Goal: Task Accomplishment & Management: Use online tool/utility

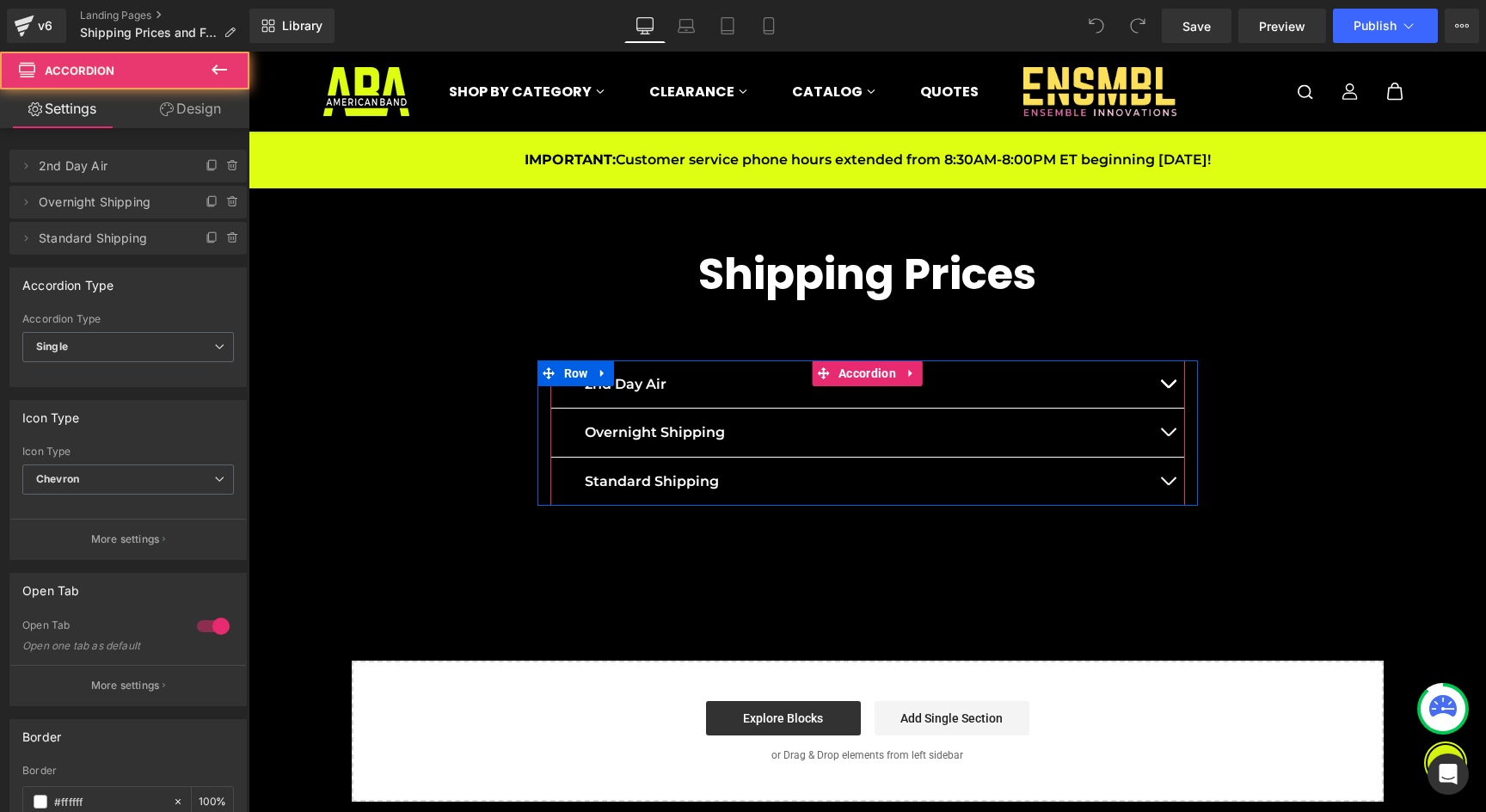
click at [825, 467] on div "Standard Shipping Text Block" at bounding box center [867, 482] width 634 height 49
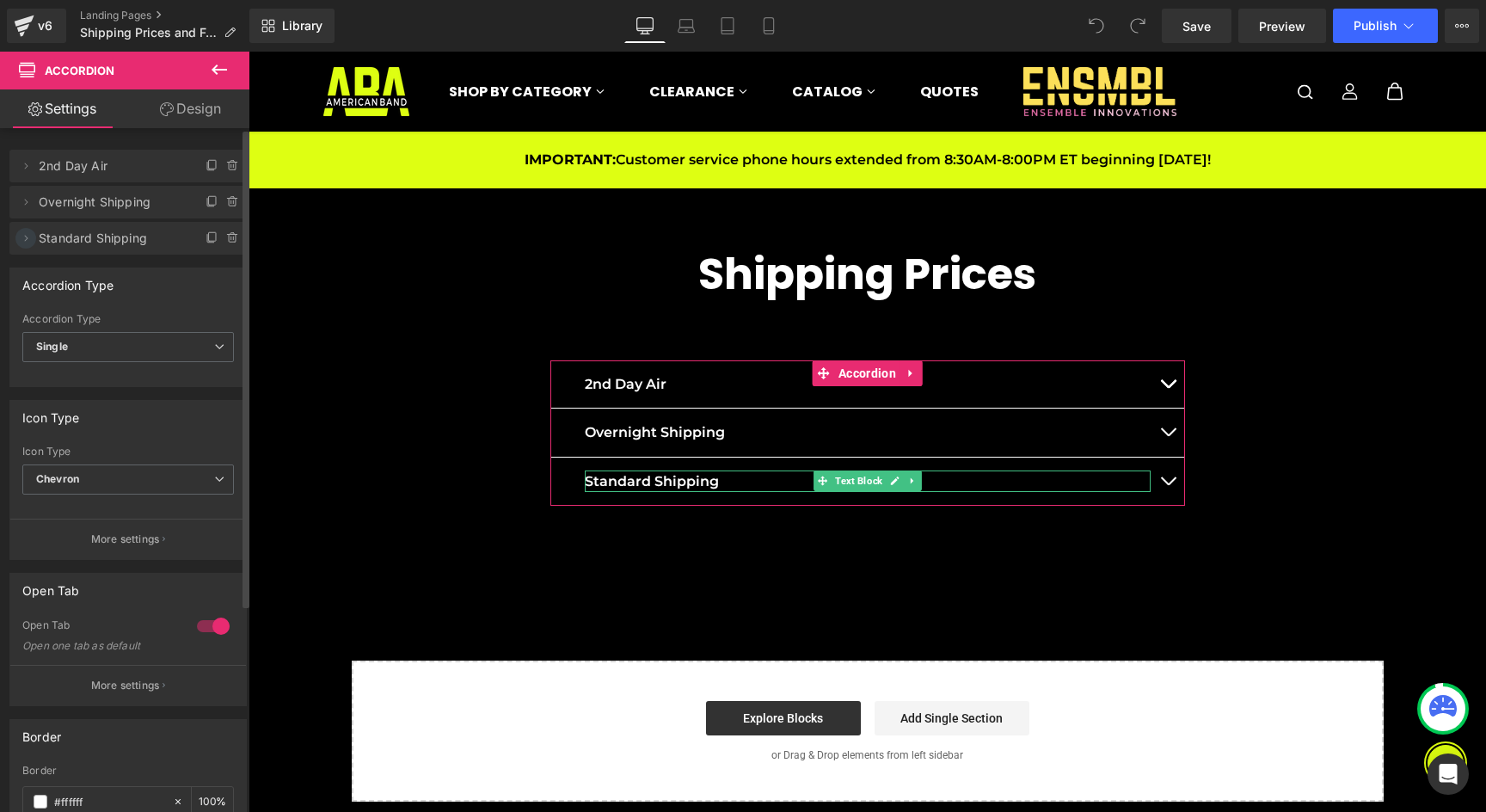
click at [30, 233] on icon at bounding box center [26, 238] width 14 height 14
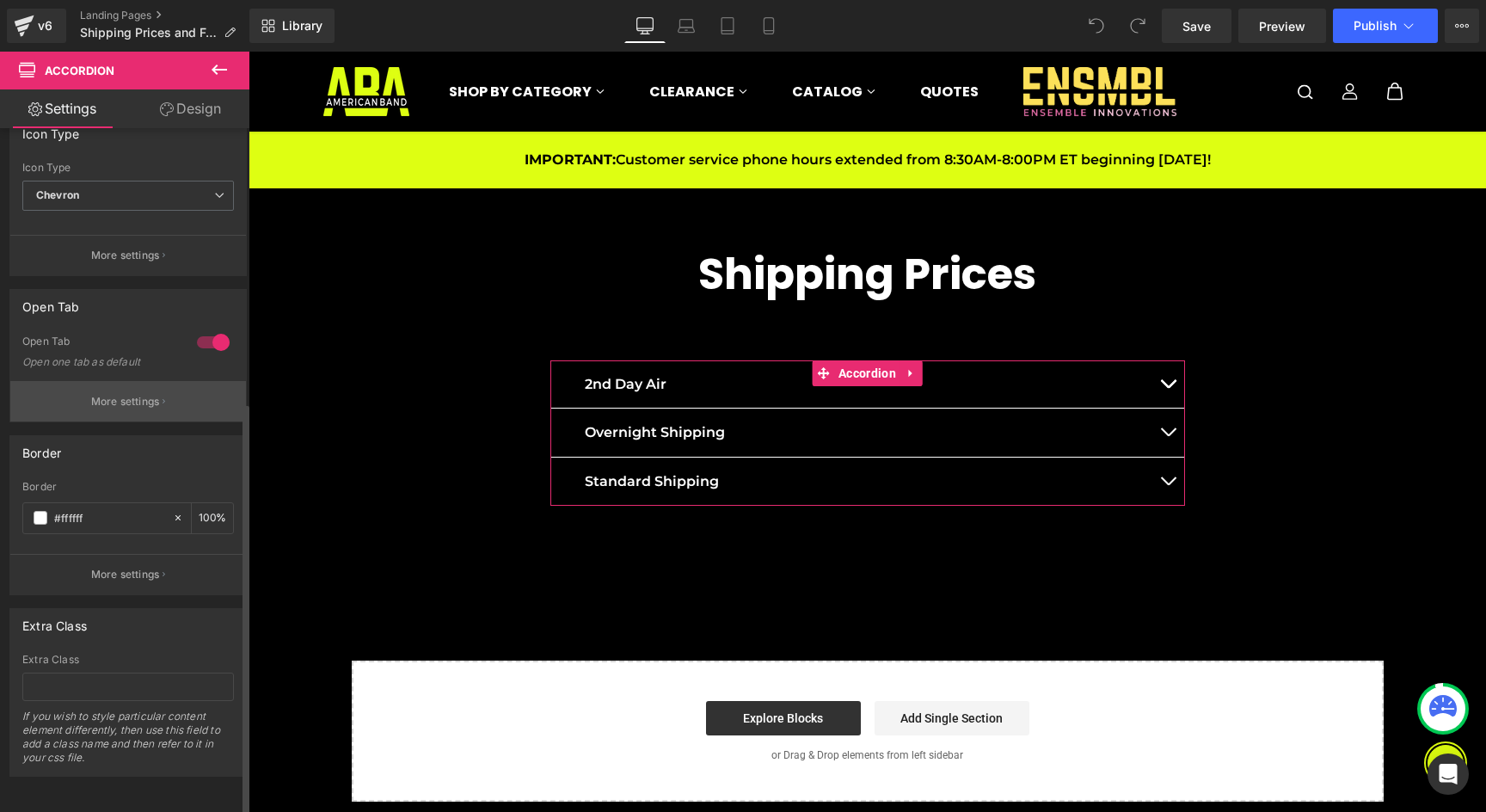
scroll to position [453, 0]
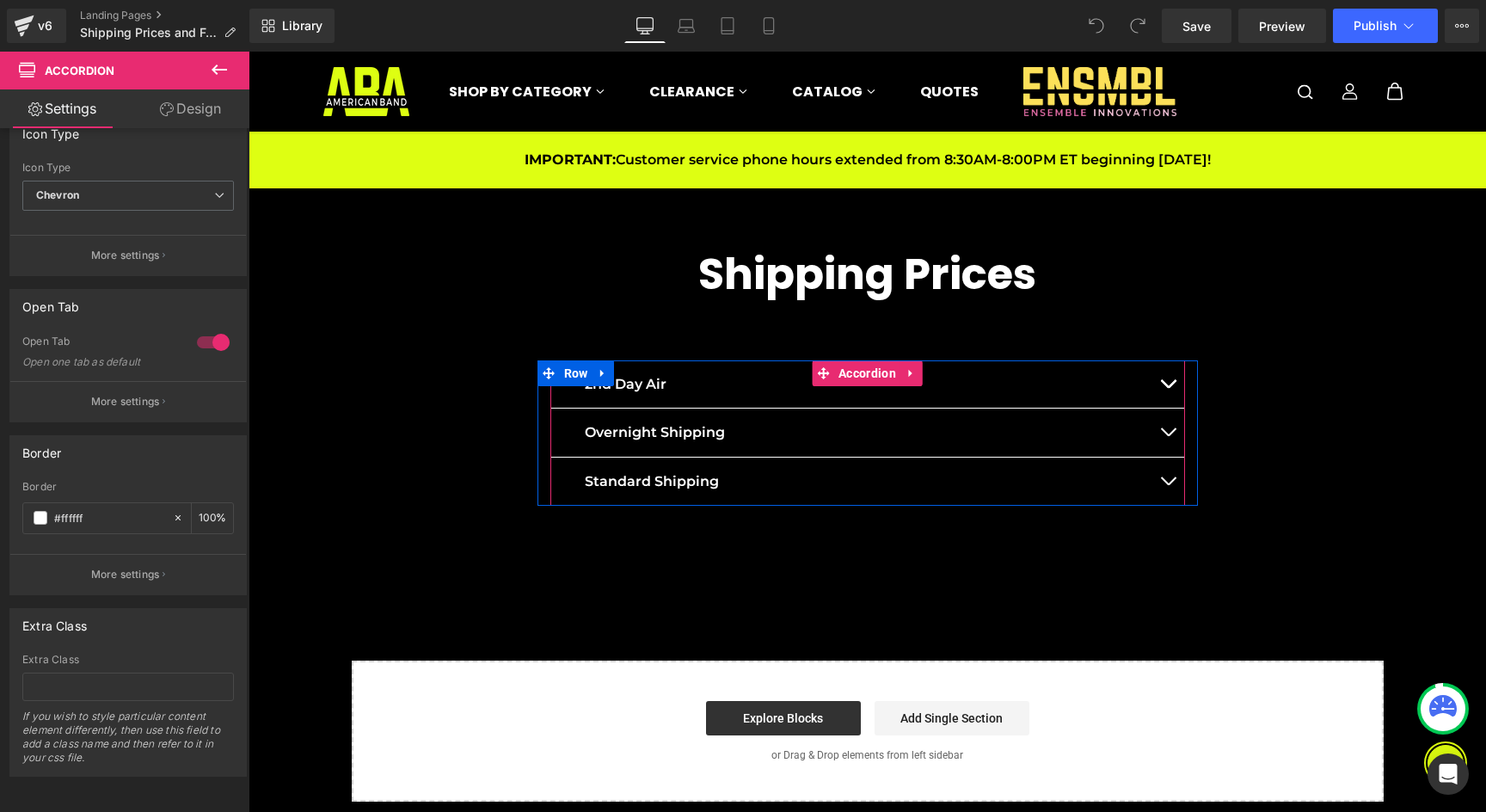
click at [767, 464] on div "Standard Shipping Text Block" at bounding box center [867, 482] width 634 height 49
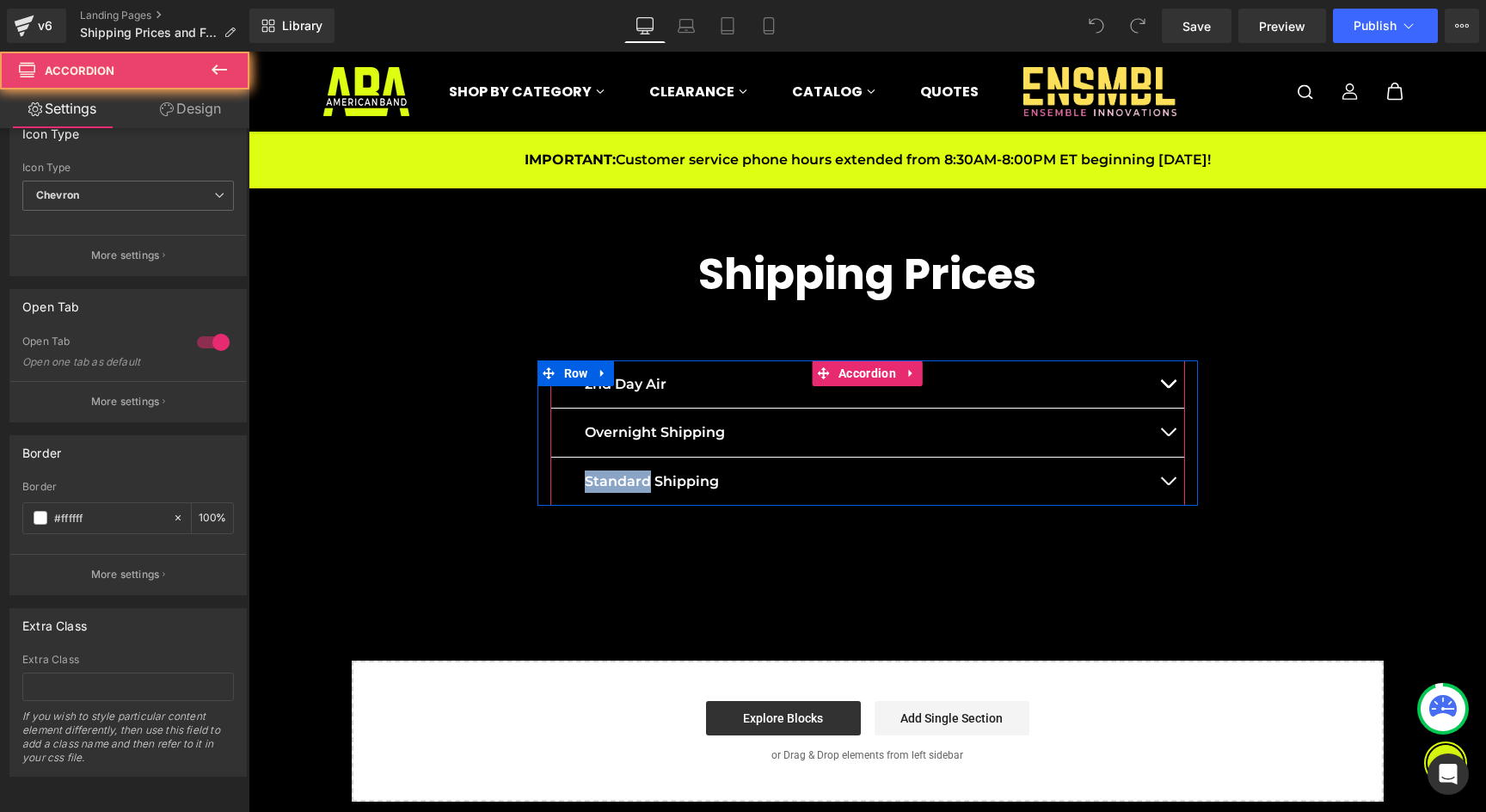
click at [767, 464] on div "Standard Shipping Text Block" at bounding box center [867, 482] width 634 height 49
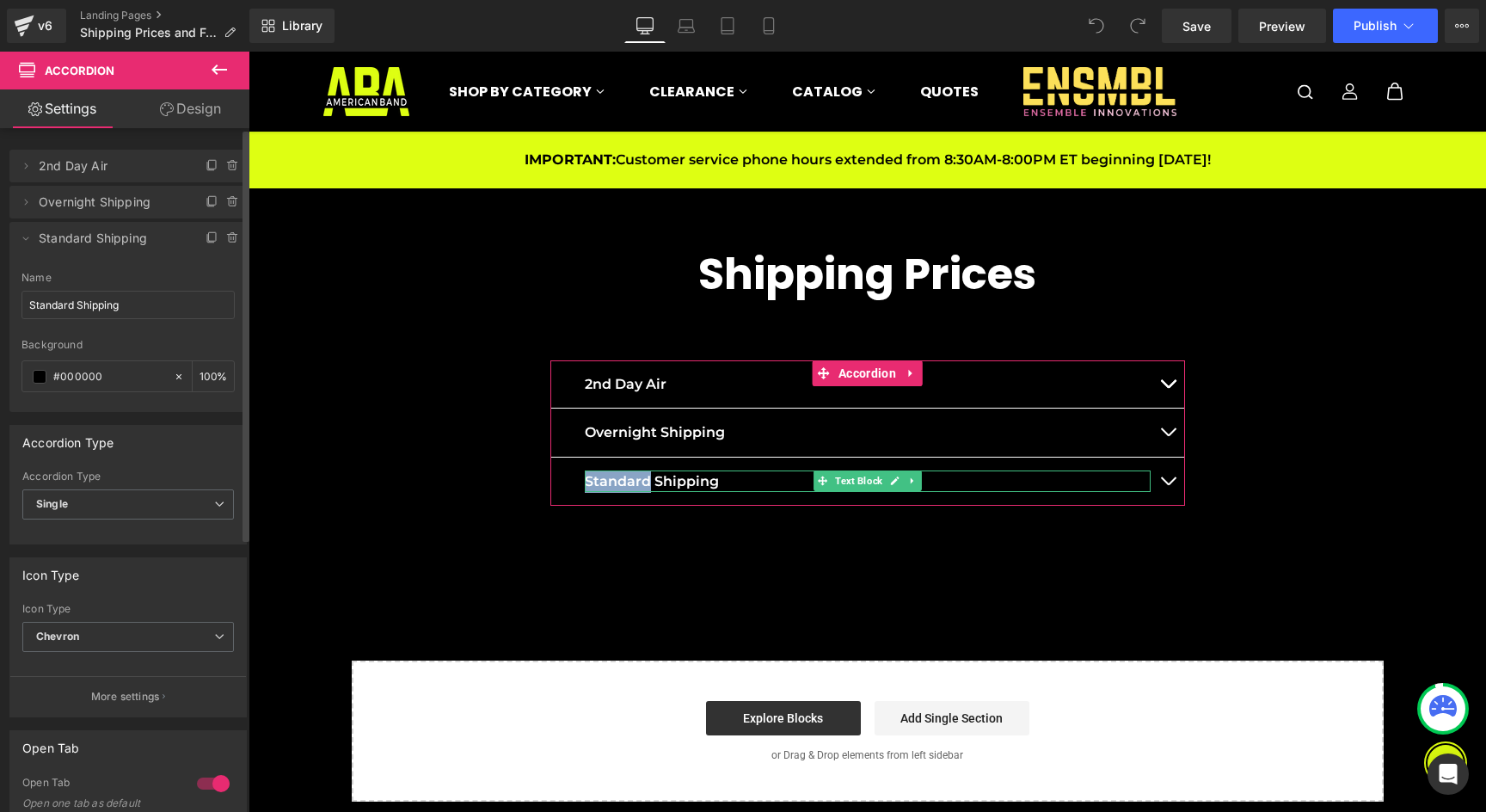
scroll to position [0, 0]
click at [25, 236] on icon at bounding box center [26, 238] width 14 height 14
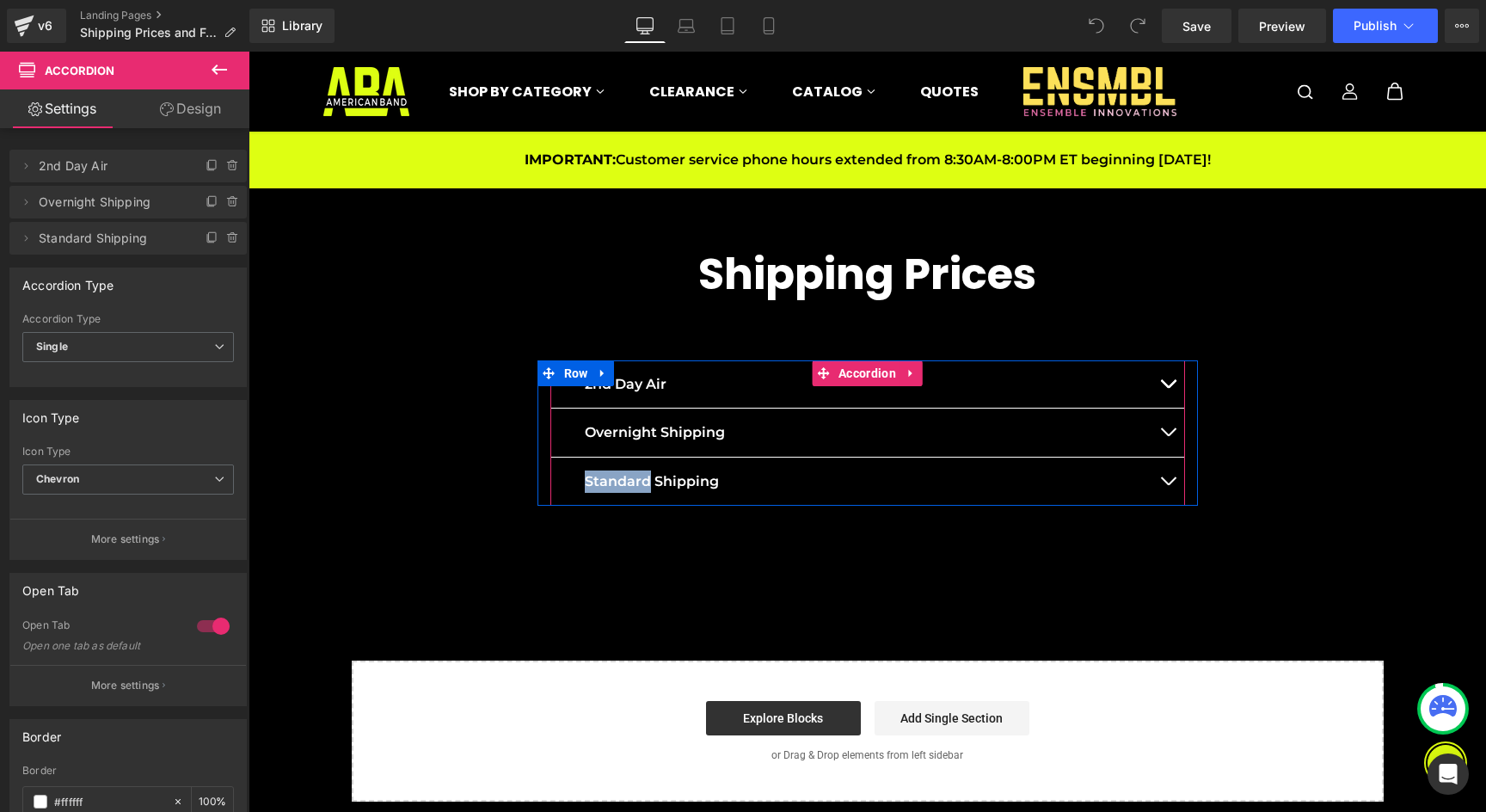
click at [959, 460] on div "Standard Shipping Text Block" at bounding box center [867, 482] width 634 height 49
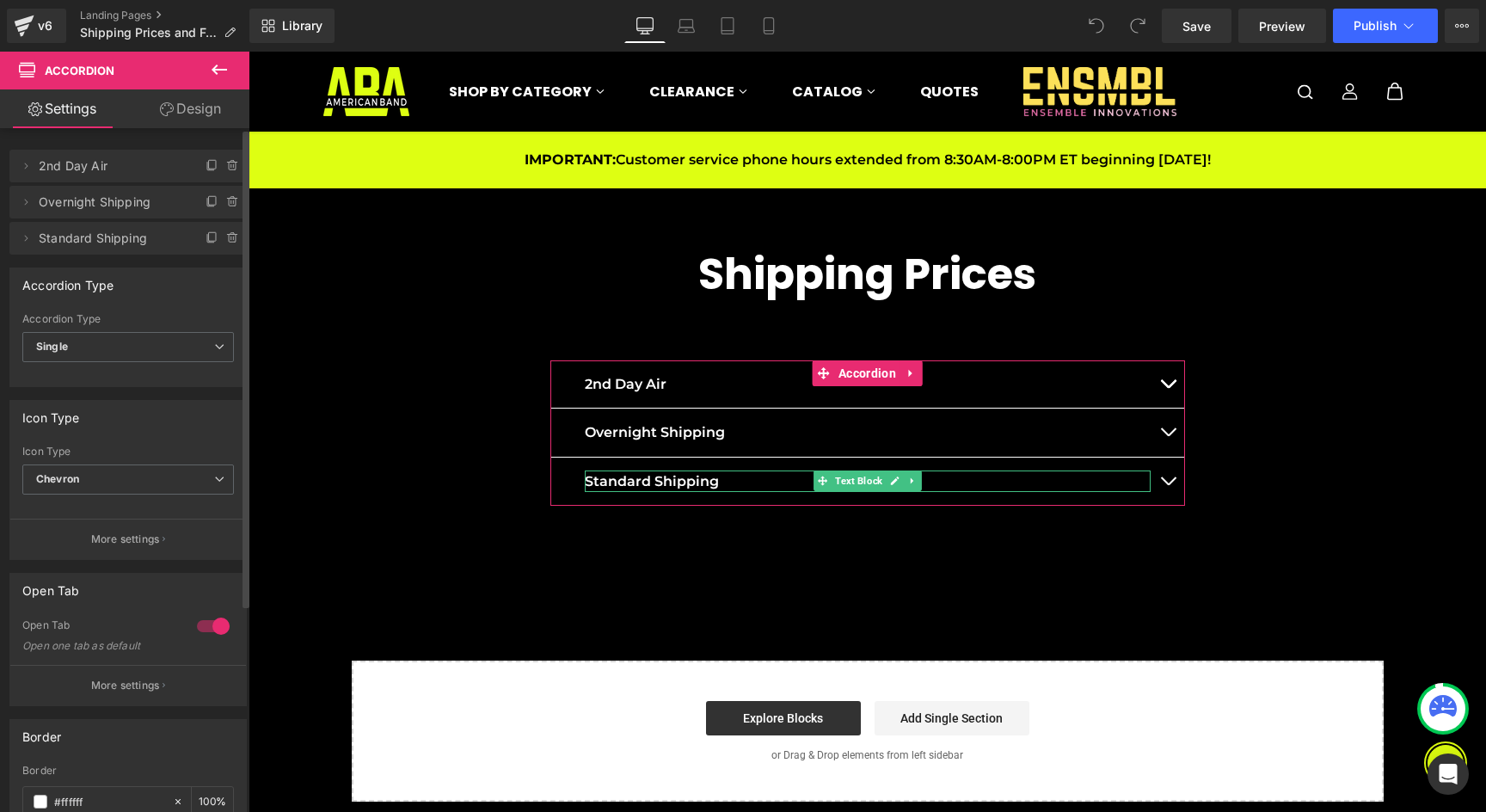
click at [52, 244] on span "Standard Shipping" at bounding box center [111, 238] width 144 height 33
click at [21, 241] on icon at bounding box center [26, 238] width 14 height 14
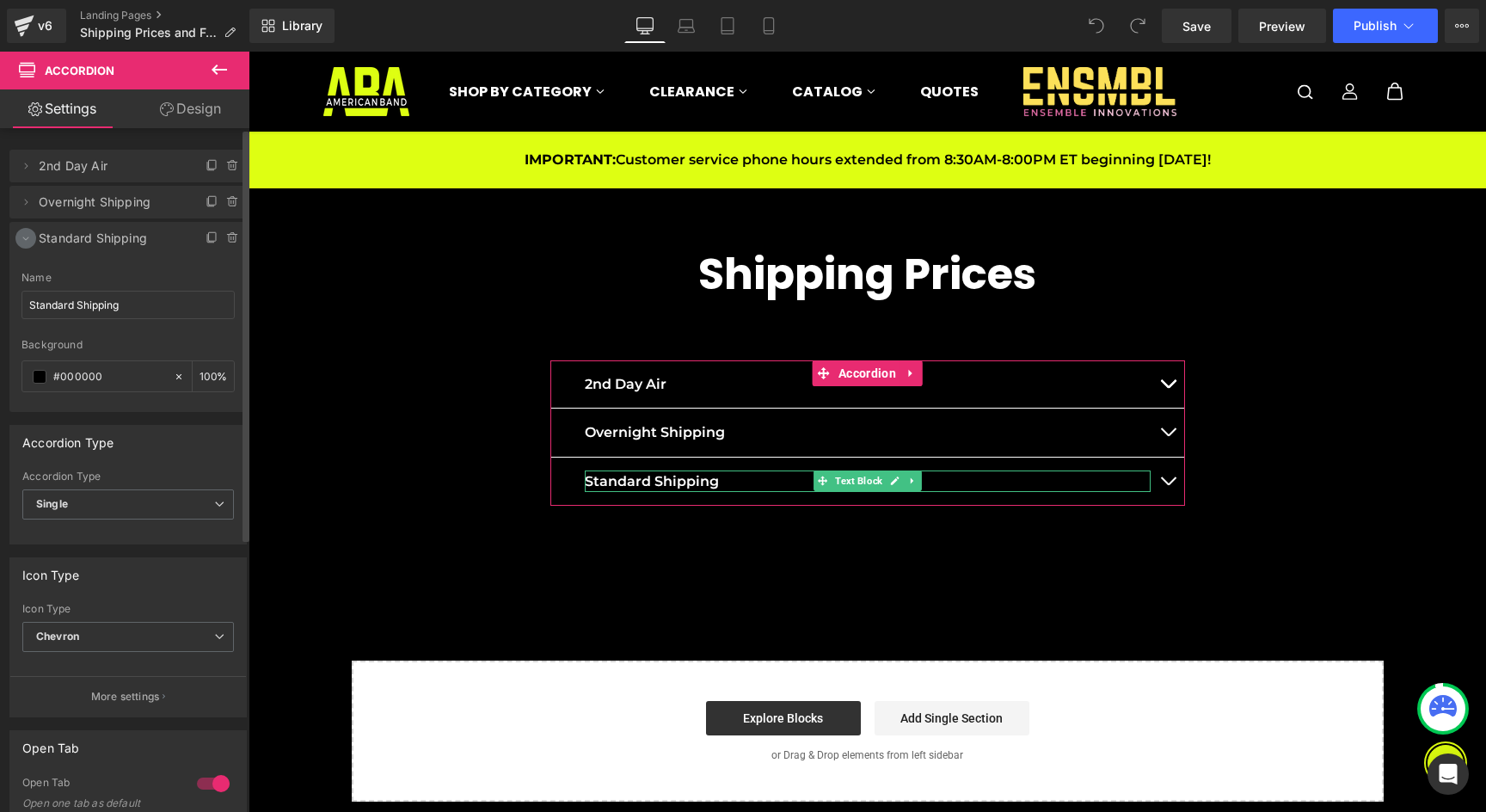
click at [24, 240] on icon at bounding box center [26, 238] width 14 height 14
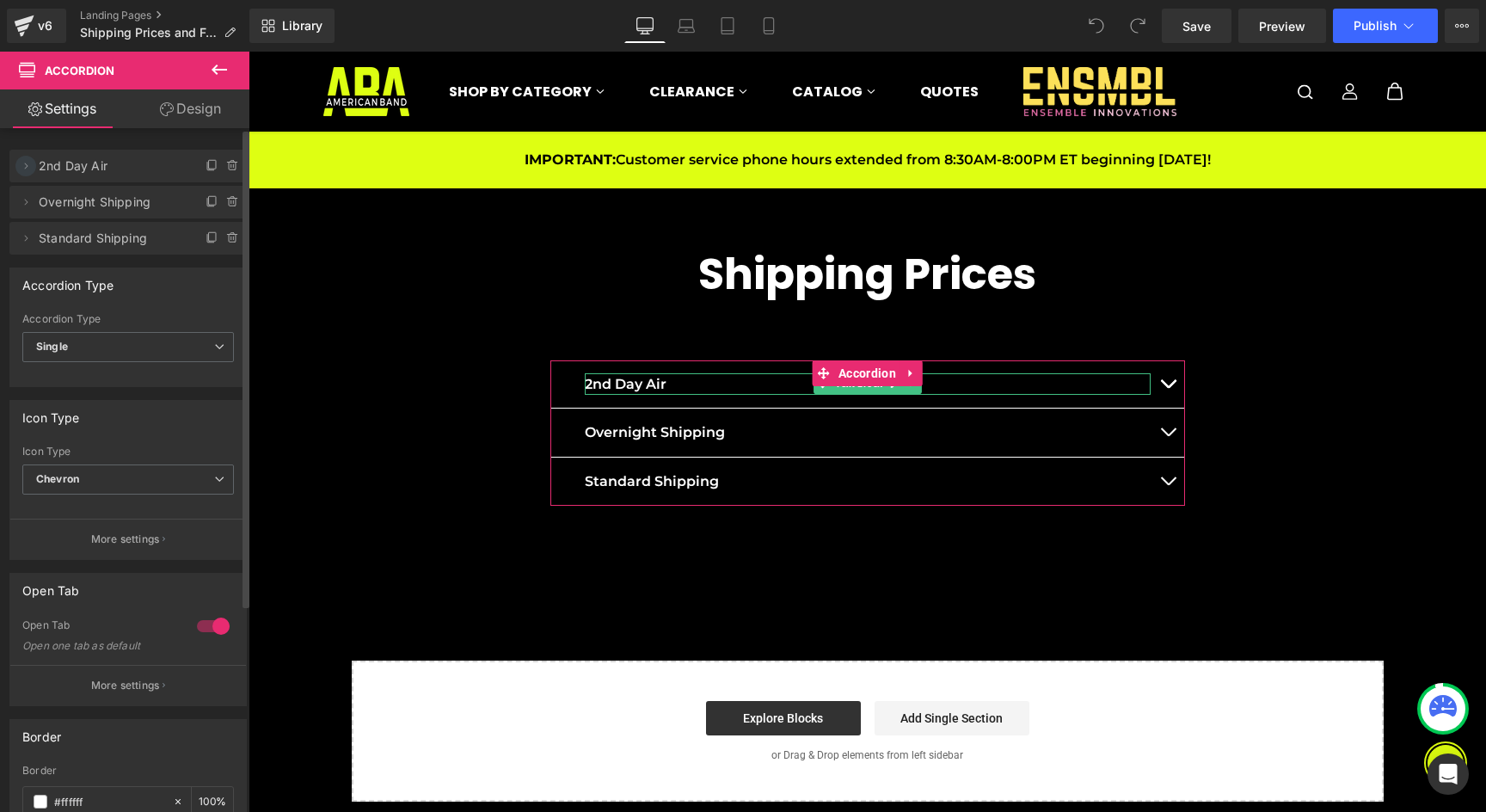
click at [18, 165] on span at bounding box center [26, 166] width 21 height 21
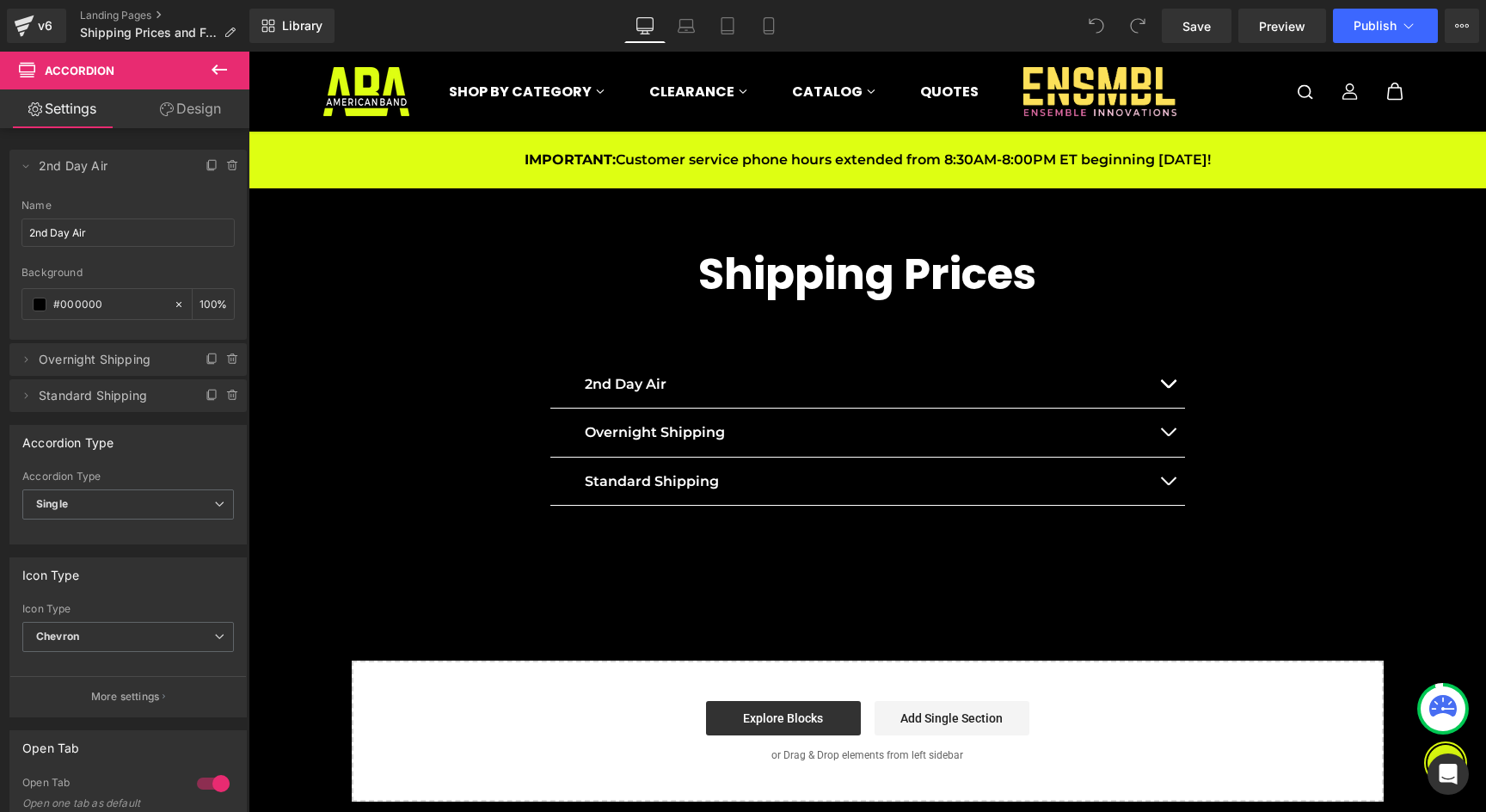
click at [223, 62] on icon at bounding box center [219, 69] width 21 height 21
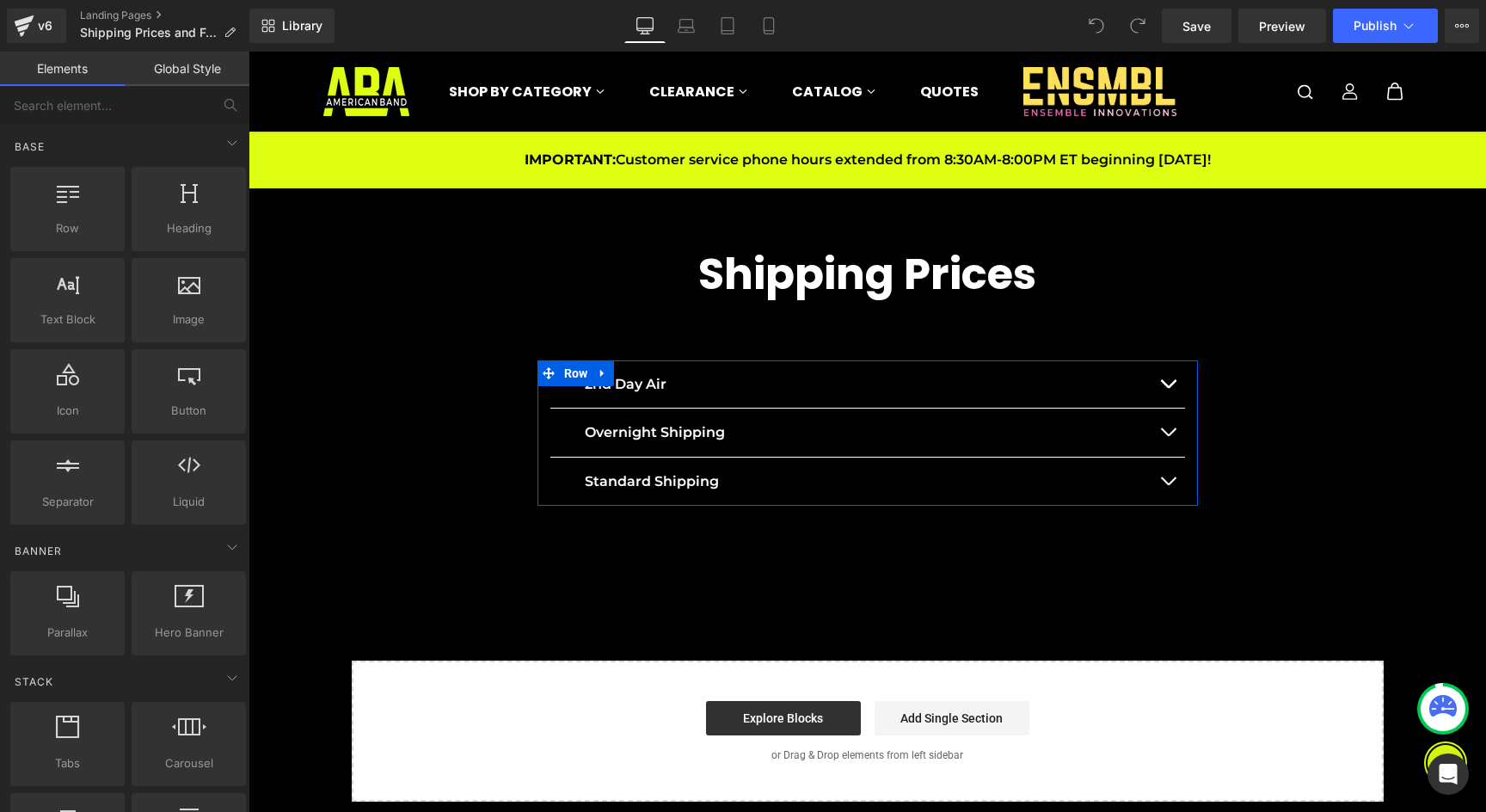
click at [544, 393] on div "2nd Day Air Text Block Orders $1.00–$15.99 Orders $16.00–$30.99 Orders $31.00–$…" at bounding box center [867, 434] width 660 height 146
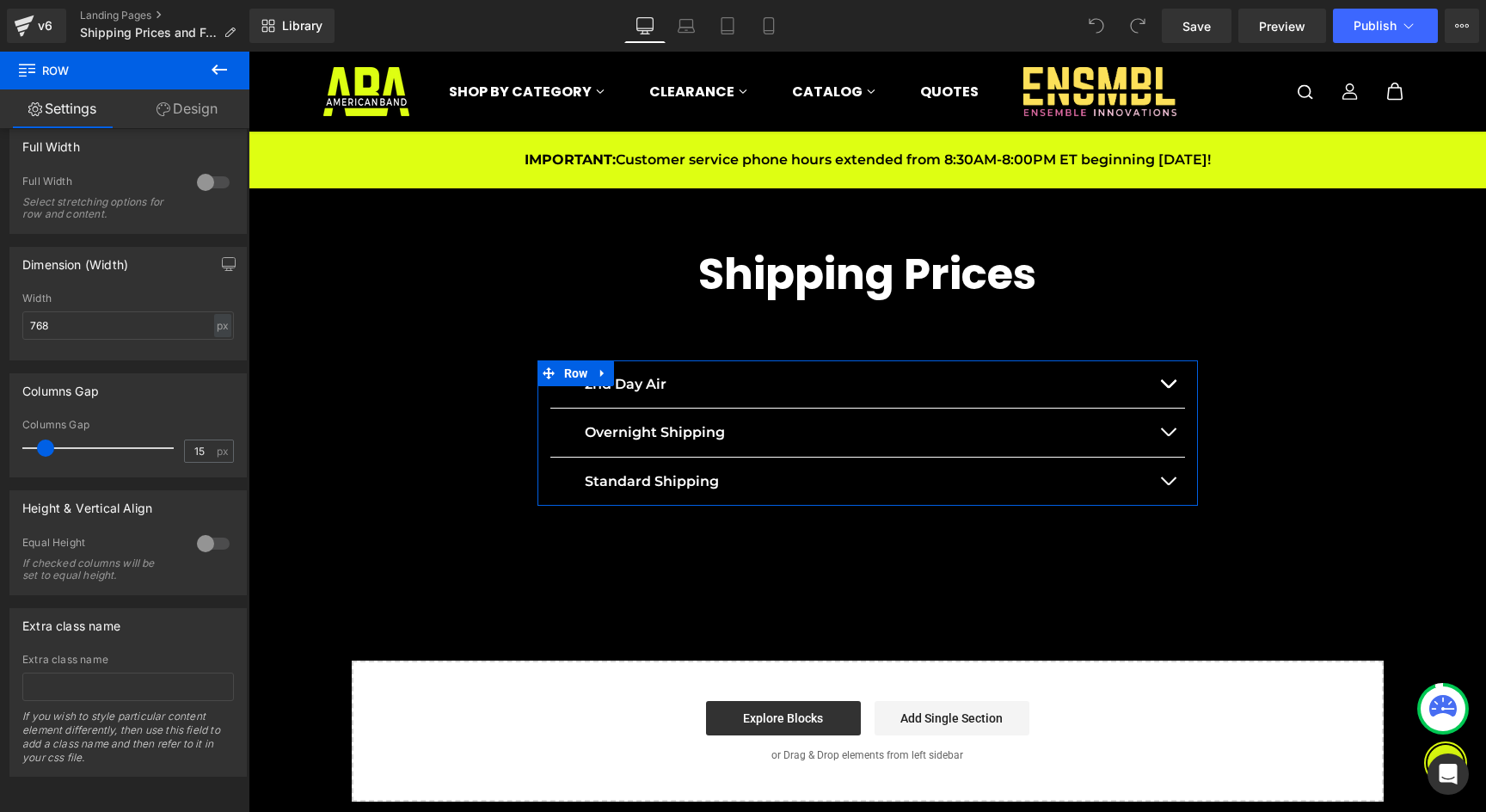
scroll to position [283, 0]
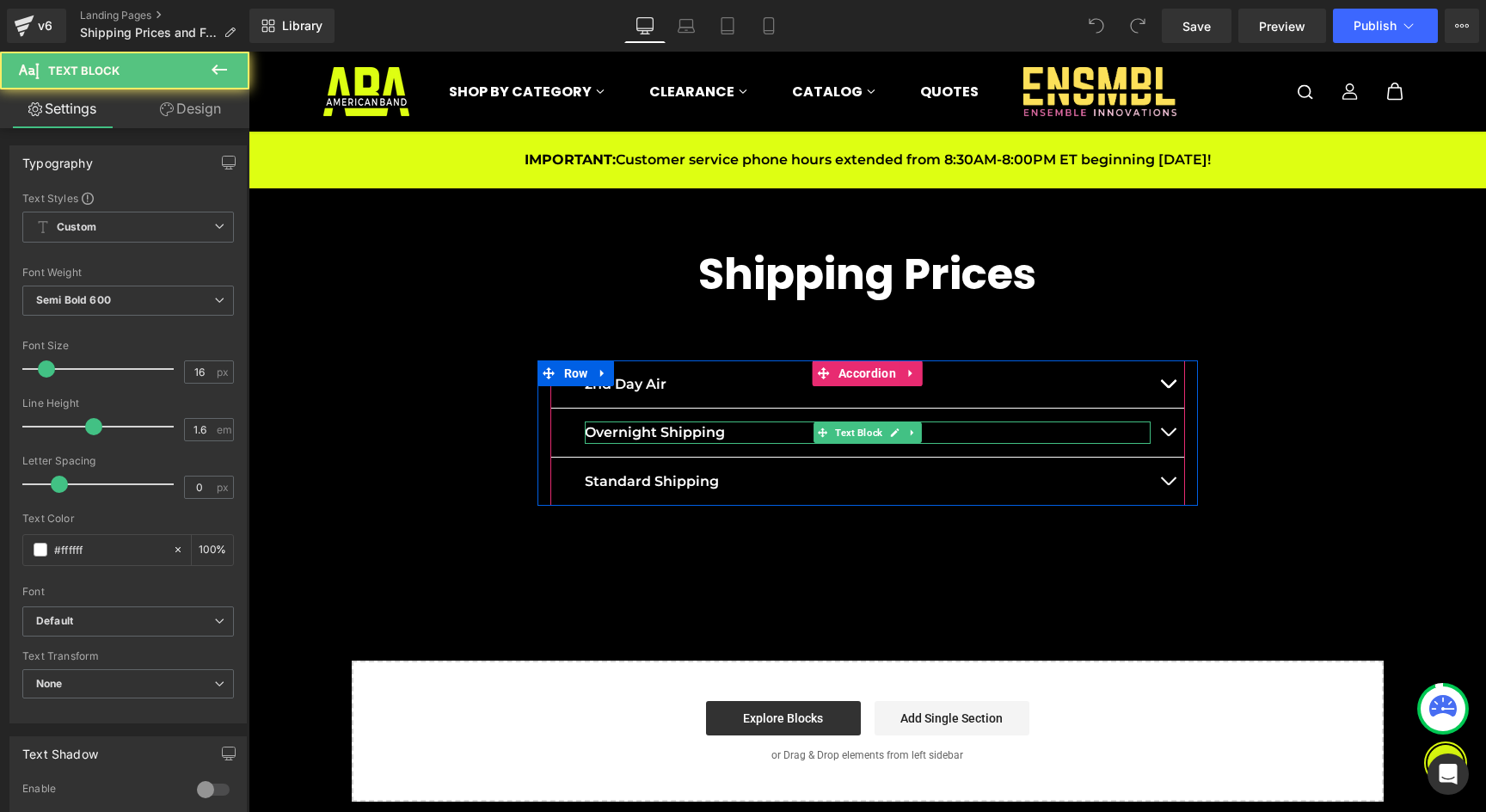
click at [681, 430] on p "Overnight Shipping" at bounding box center [867, 433] width 566 height 23
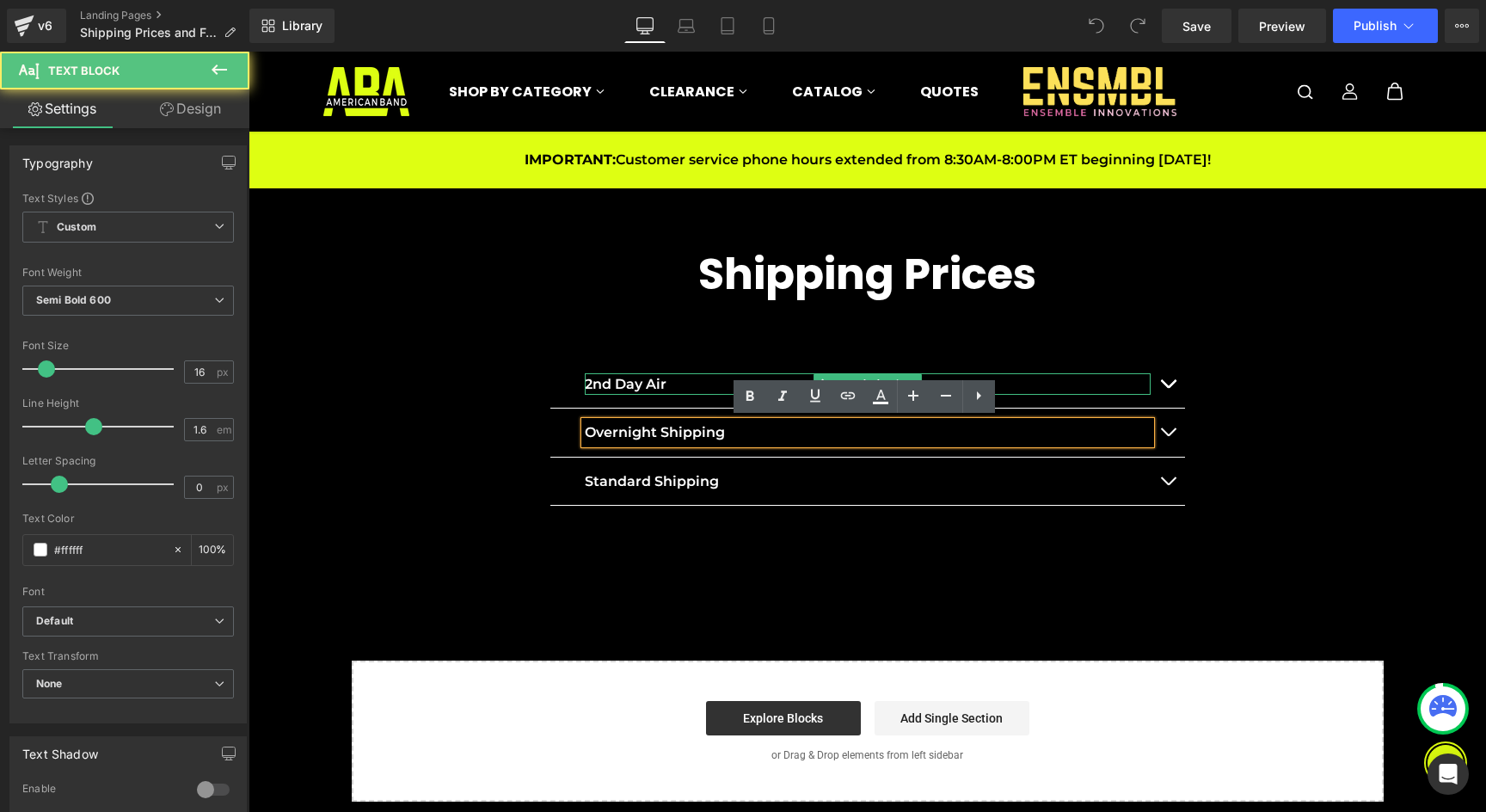
click at [655, 388] on p "2nd Day Air" at bounding box center [867, 384] width 566 height 23
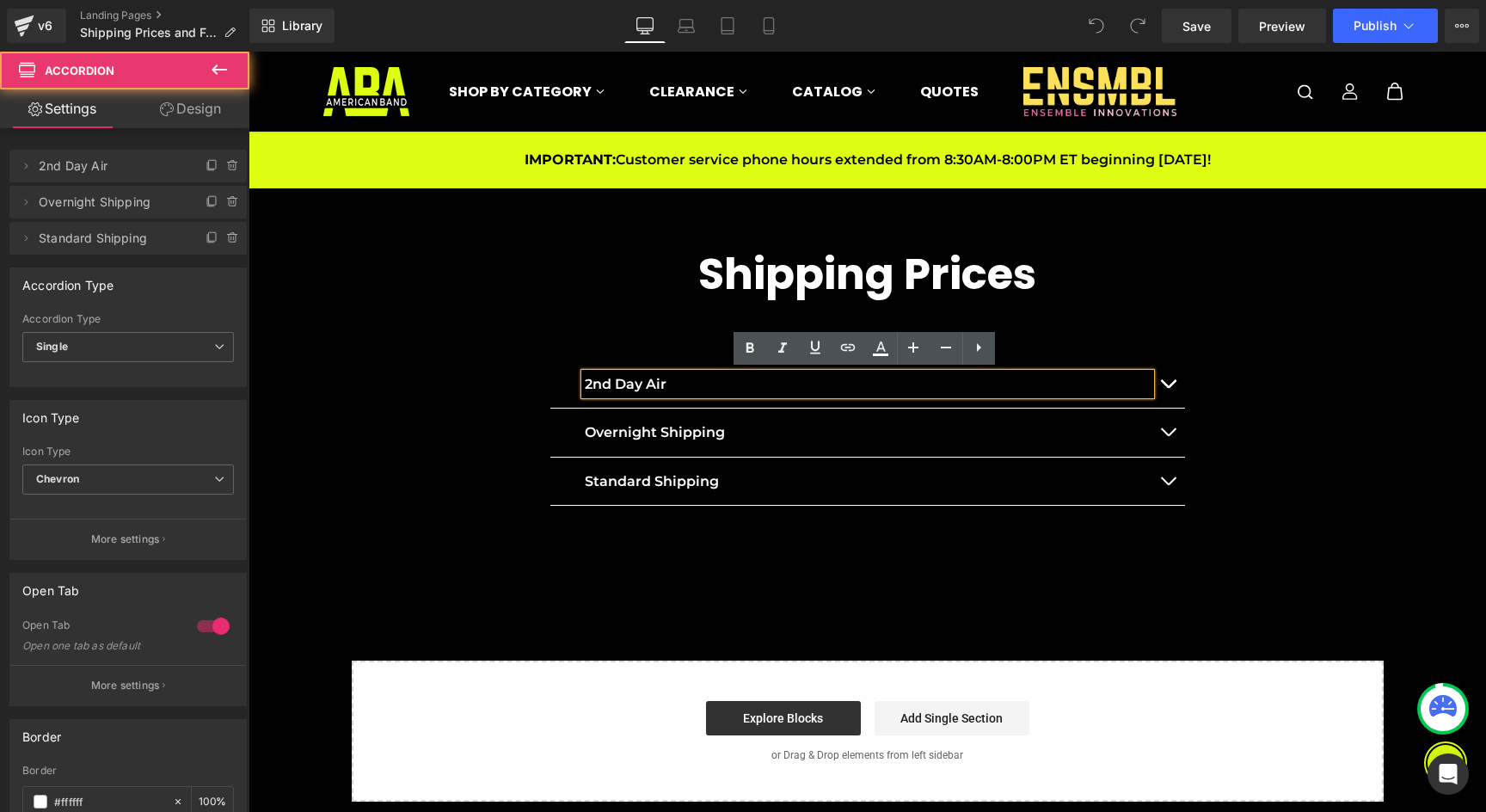
click at [1172, 389] on button "button" at bounding box center [1168, 384] width 35 height 48
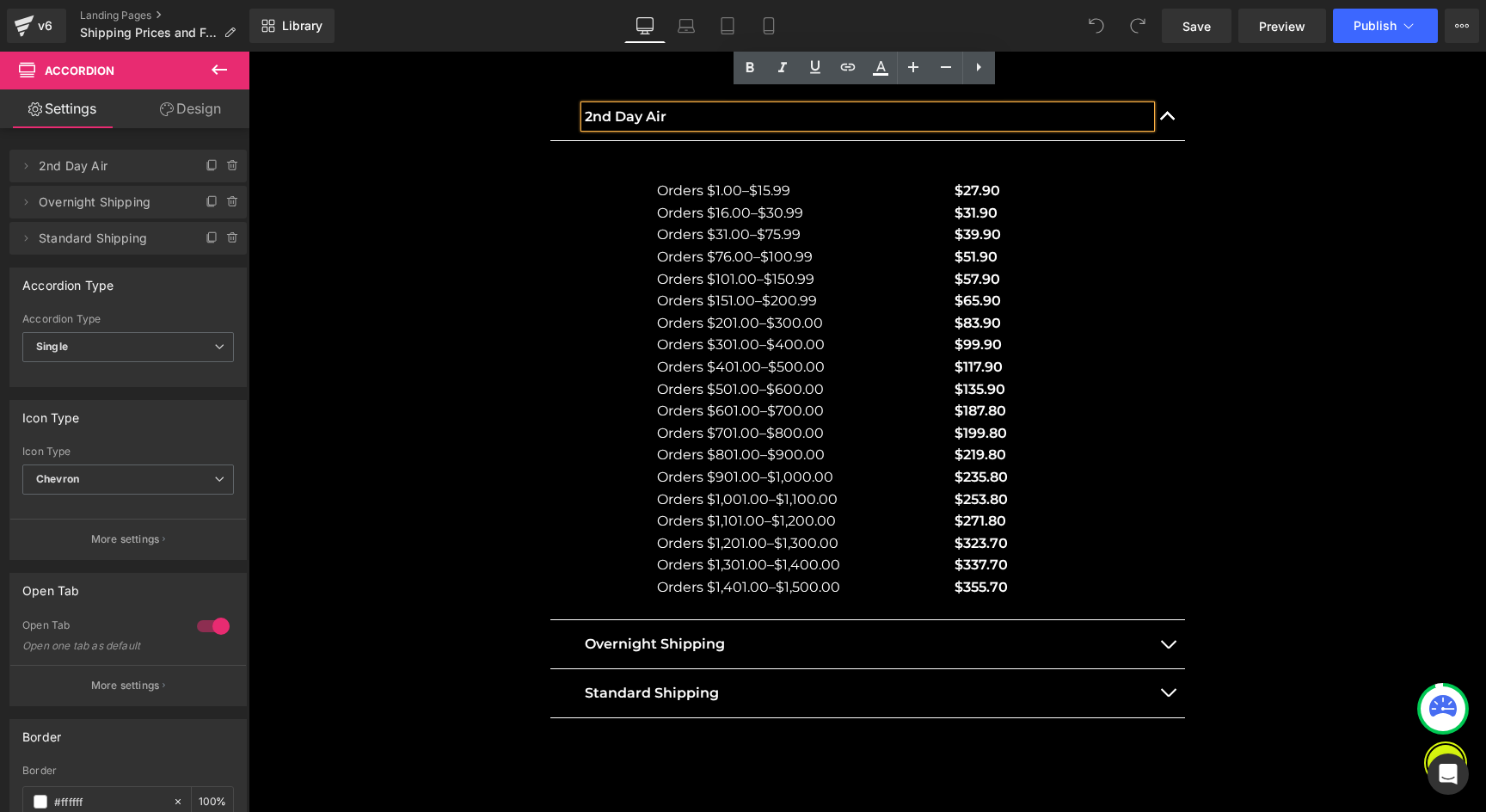
scroll to position [267, 0]
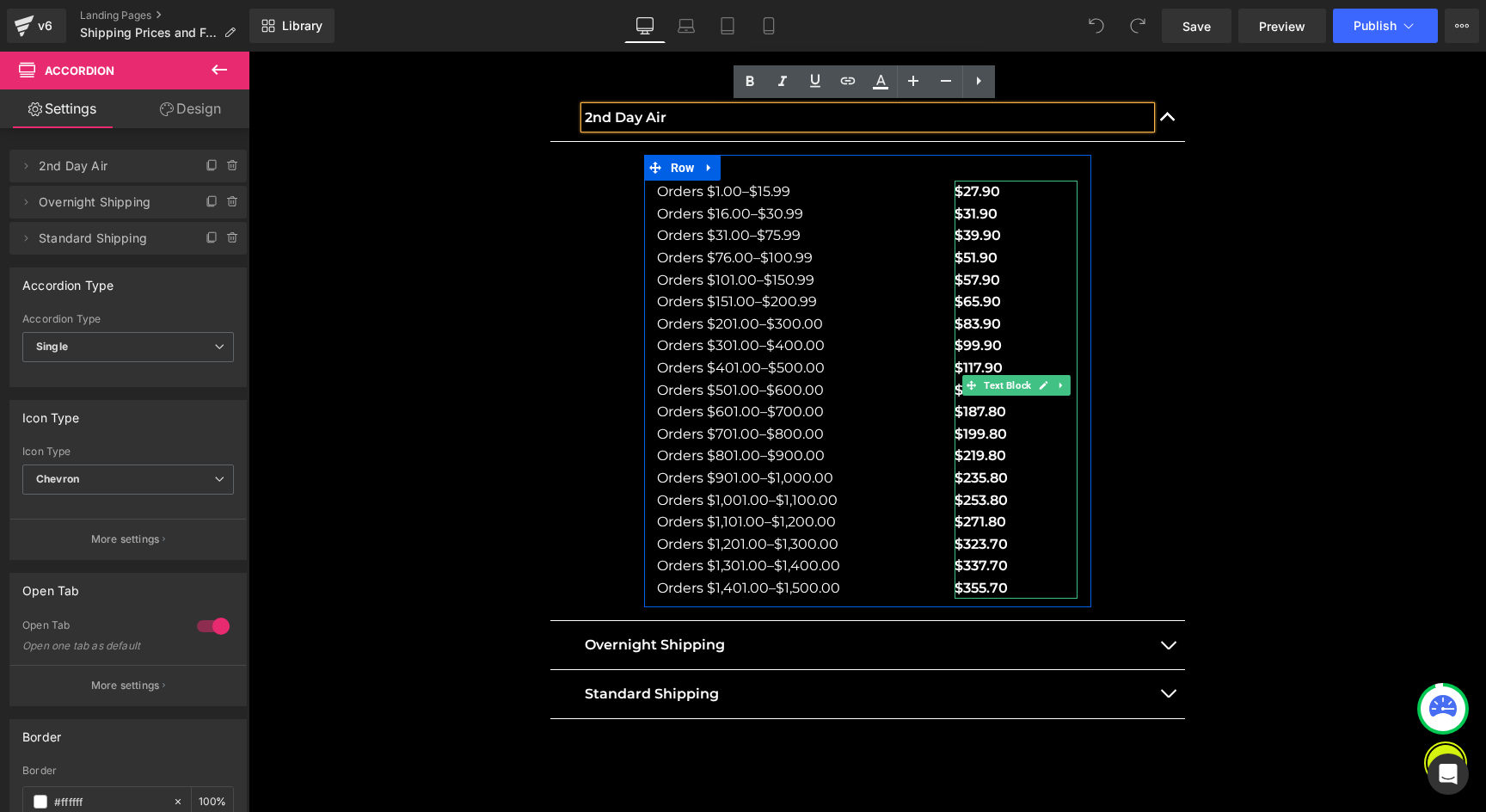
click at [981, 341] on p "$99.90" at bounding box center [1016, 346] width 123 height 23
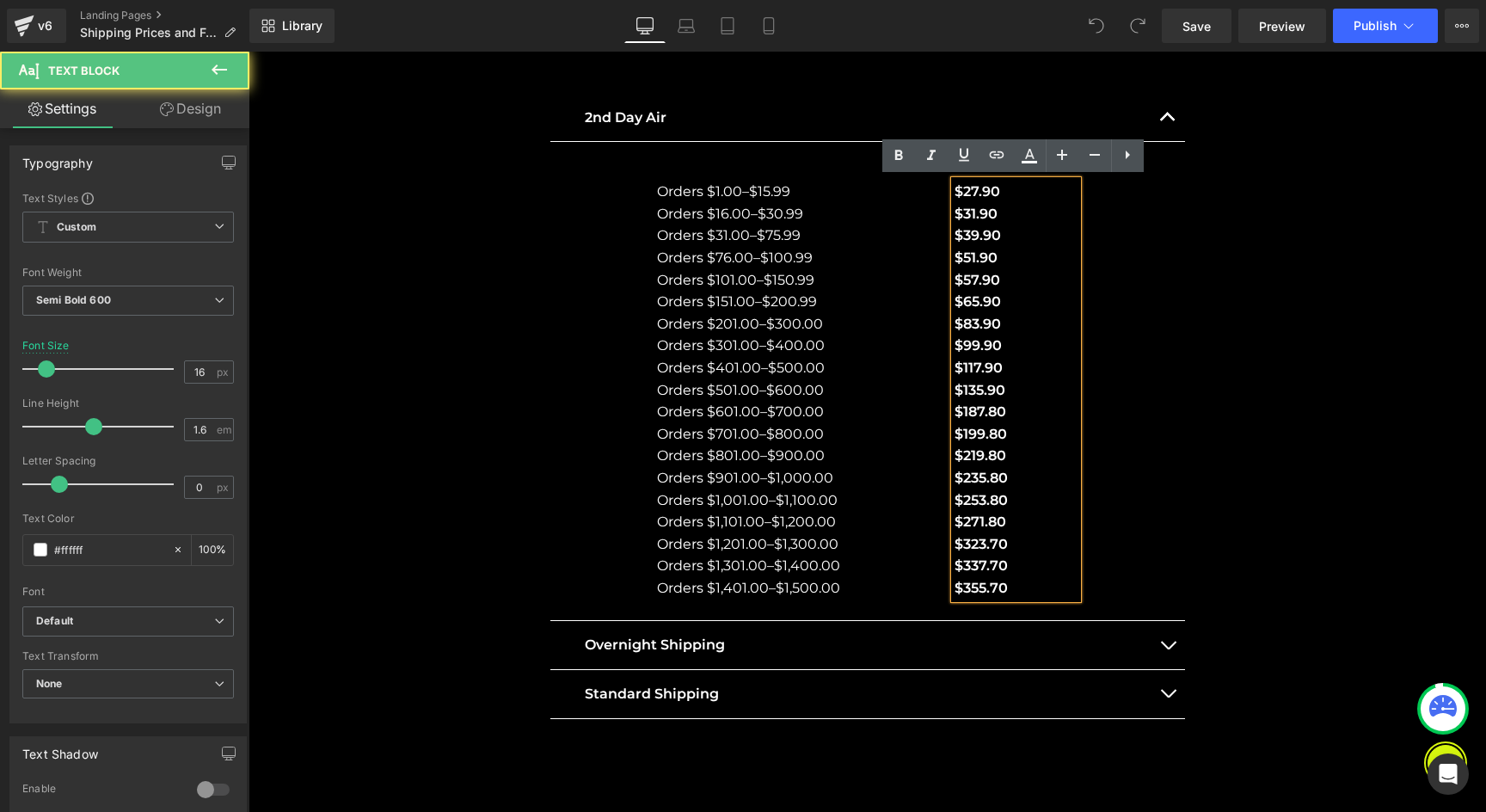
click at [987, 326] on p "$83.90" at bounding box center [1016, 324] width 123 height 23
click at [992, 339] on p "$99.90" at bounding box center [1016, 346] width 123 height 23
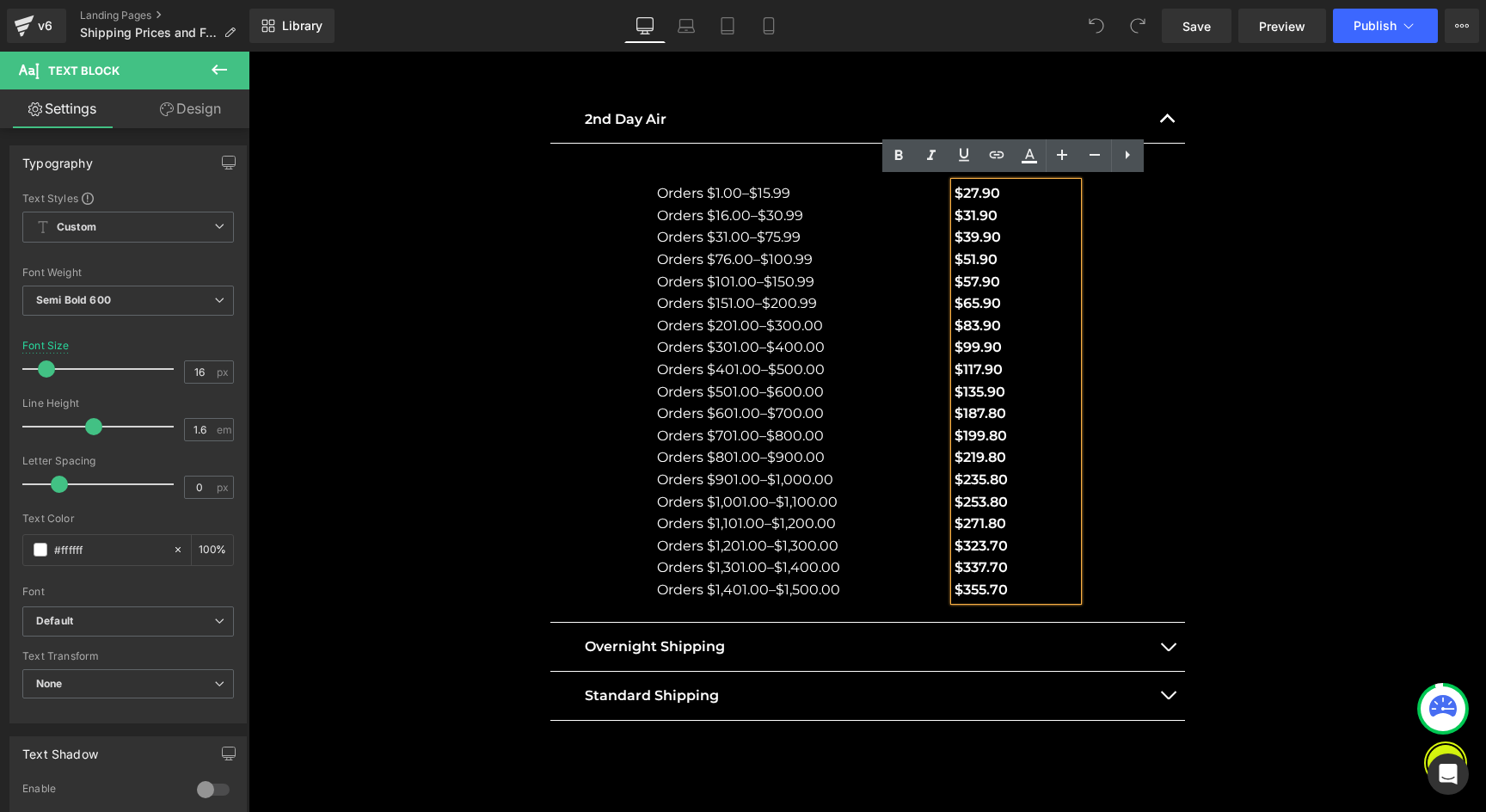
click at [992, 672] on div "Standard Shipping Text Block" at bounding box center [867, 696] width 634 height 49
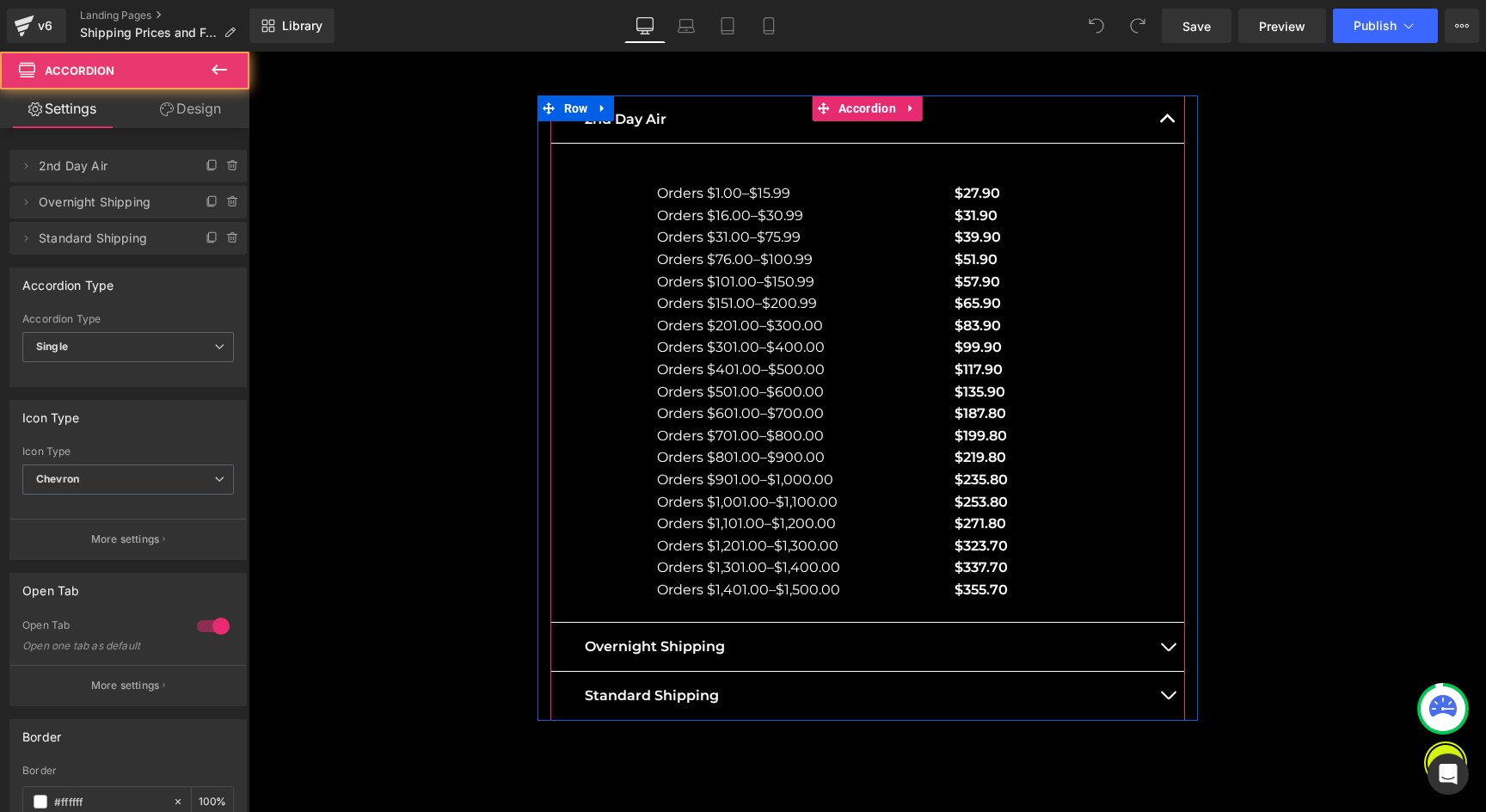
click at [1163, 681] on button "button" at bounding box center [1168, 695] width 35 height 48
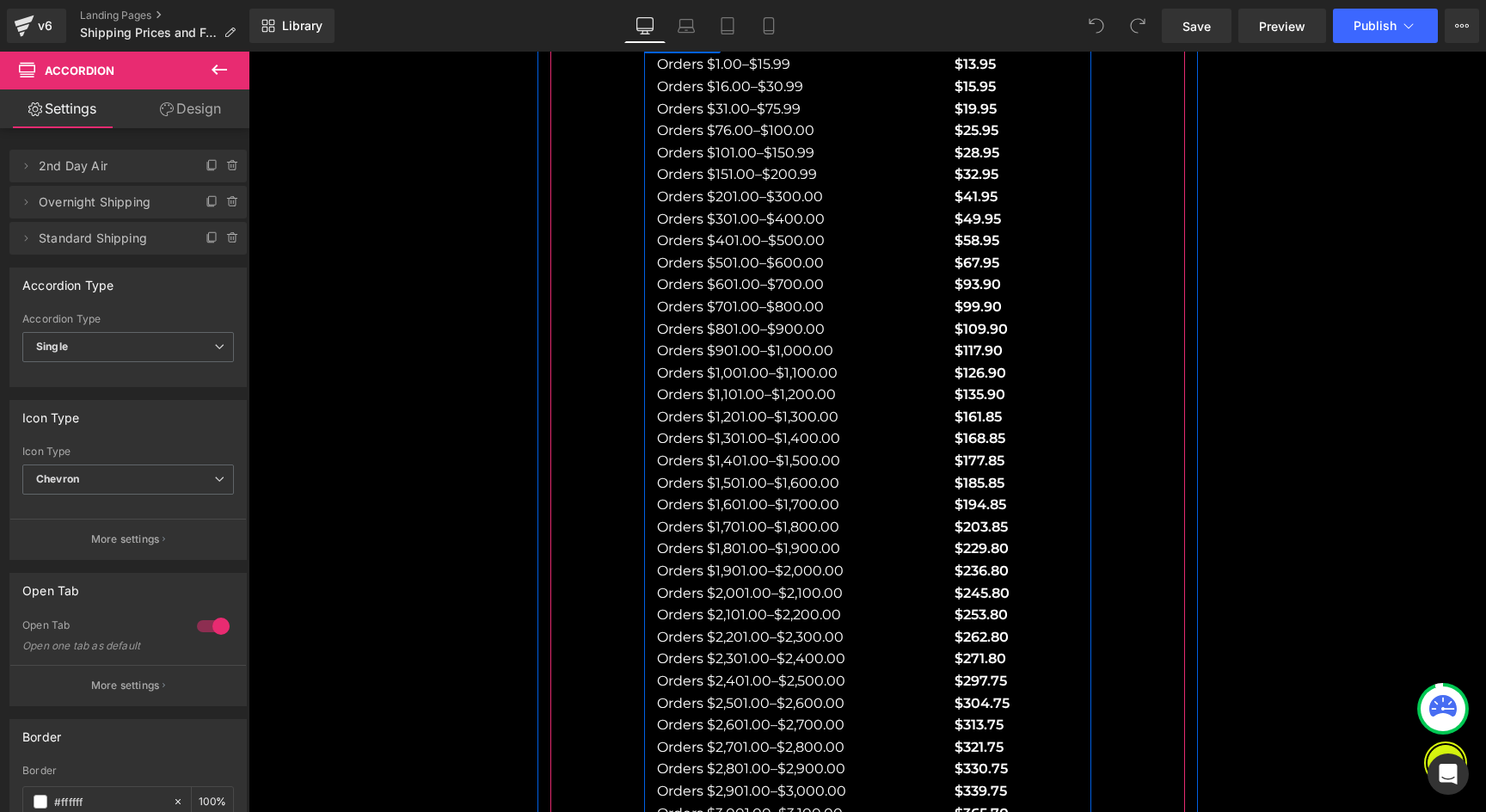
scroll to position [487, 0]
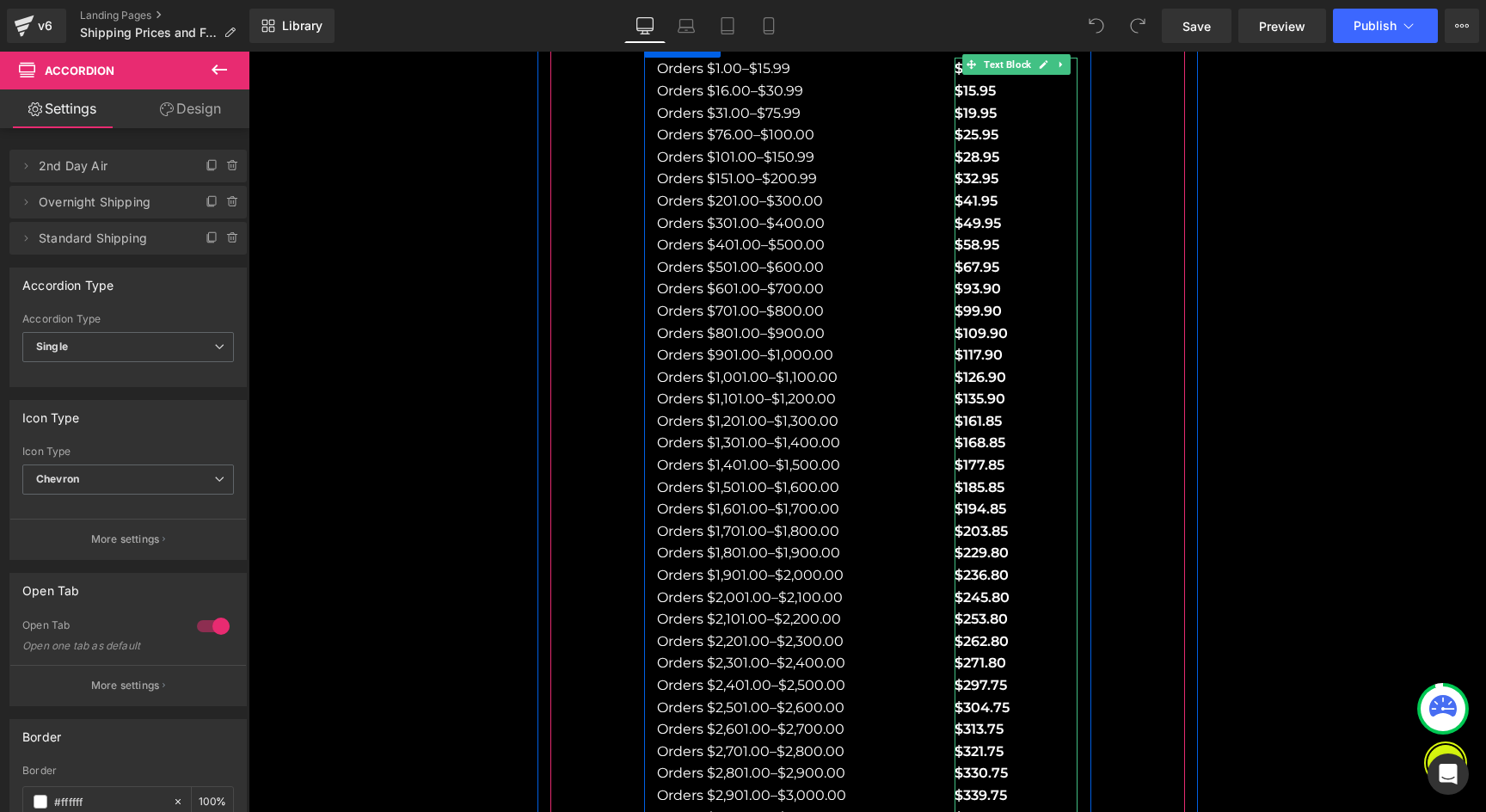
click at [964, 281] on p "$93.90" at bounding box center [1016, 288] width 123 height 23
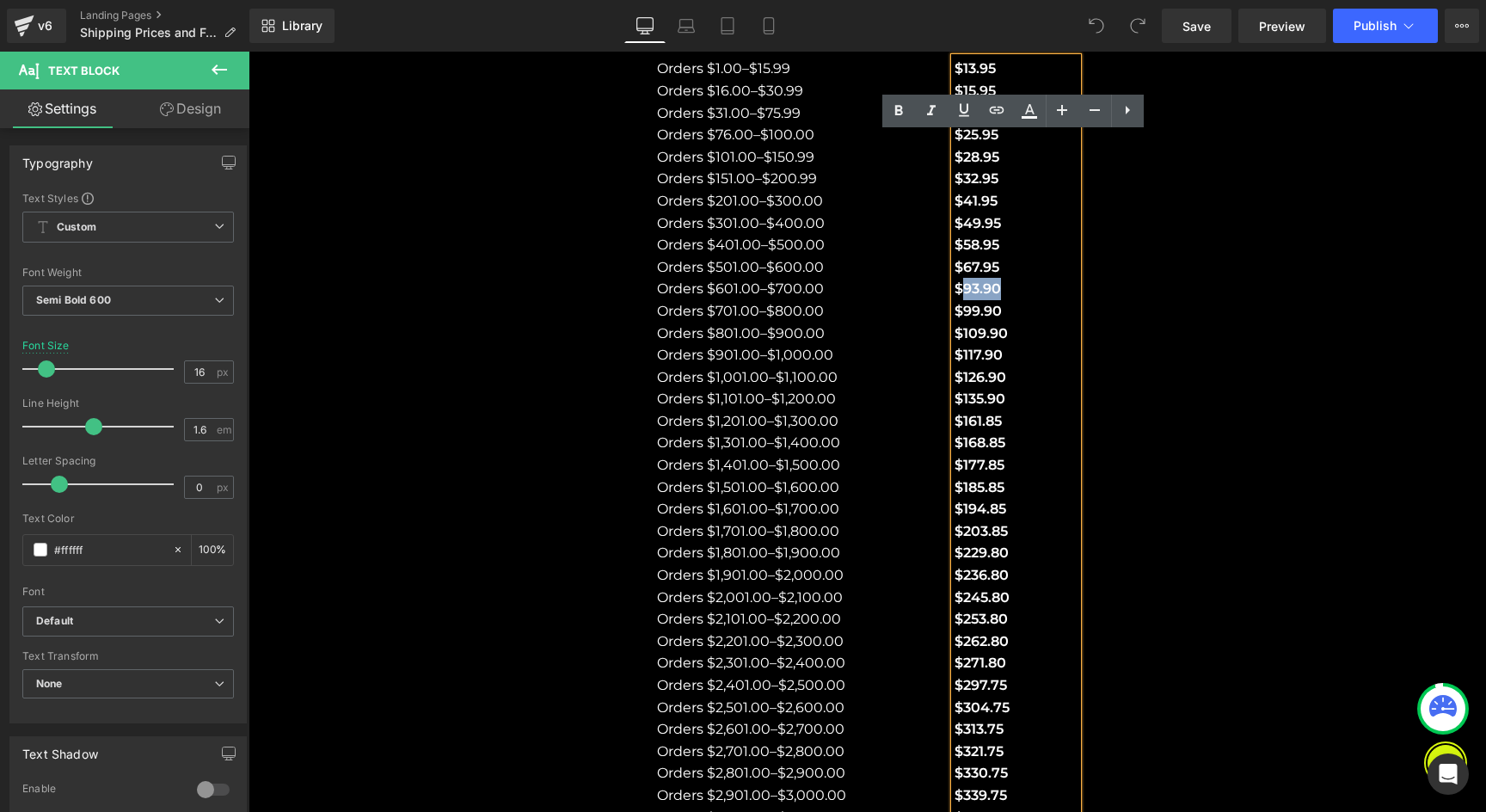
paste div
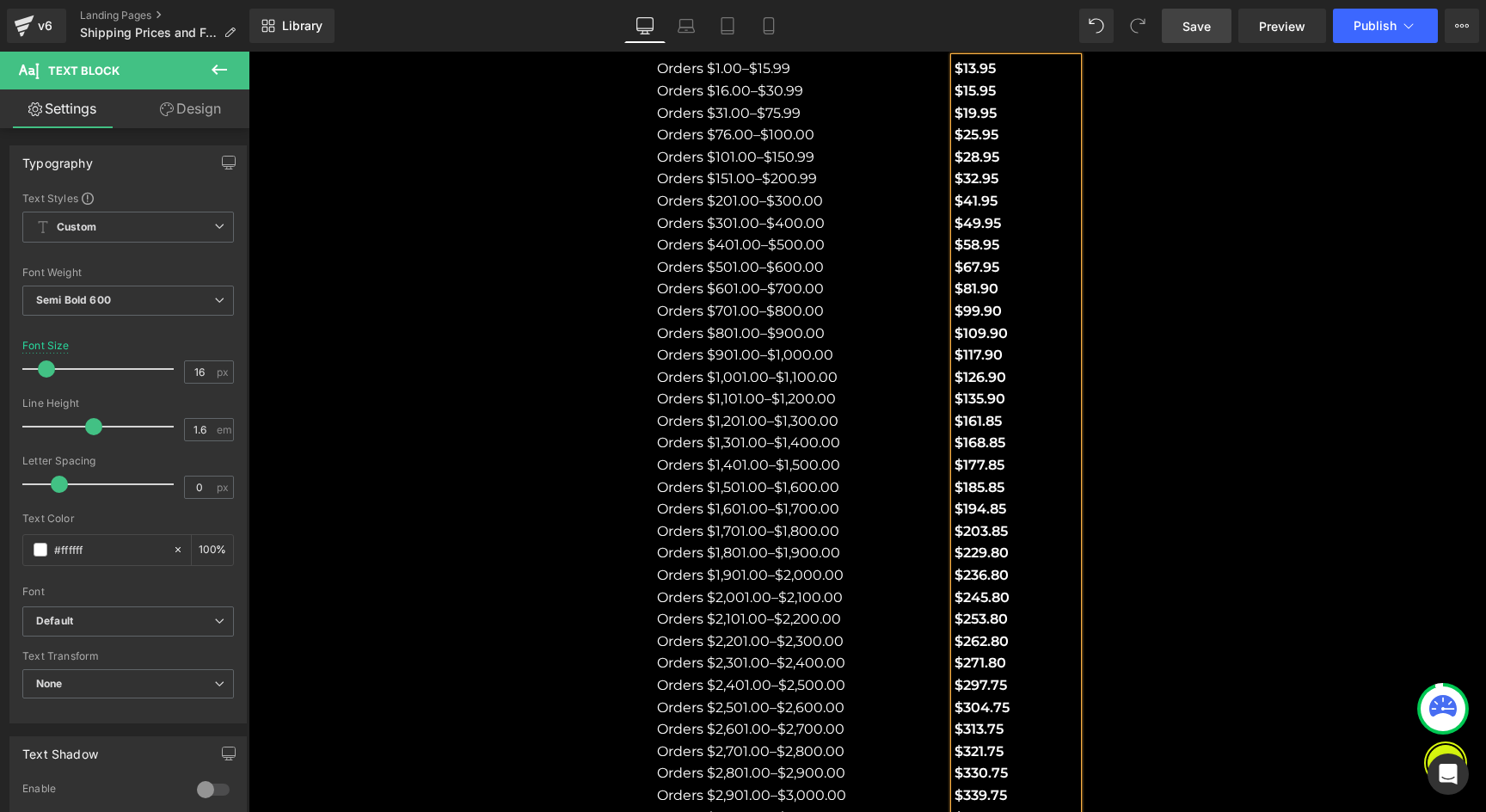
click at [1194, 32] on span "Save" at bounding box center [1197, 26] width 29 height 18
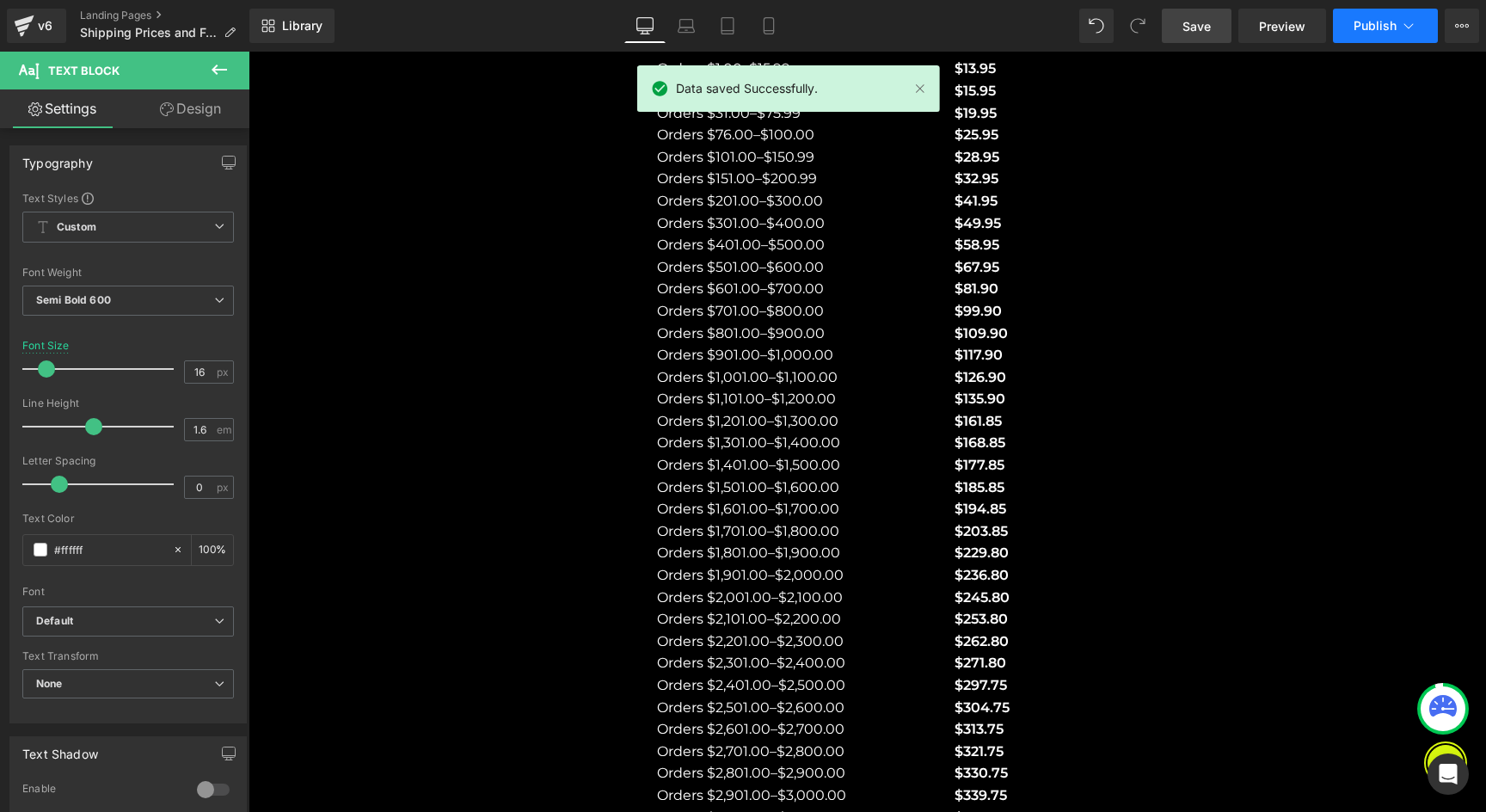
click at [1362, 31] on span "Publish" at bounding box center [1375, 26] width 43 height 14
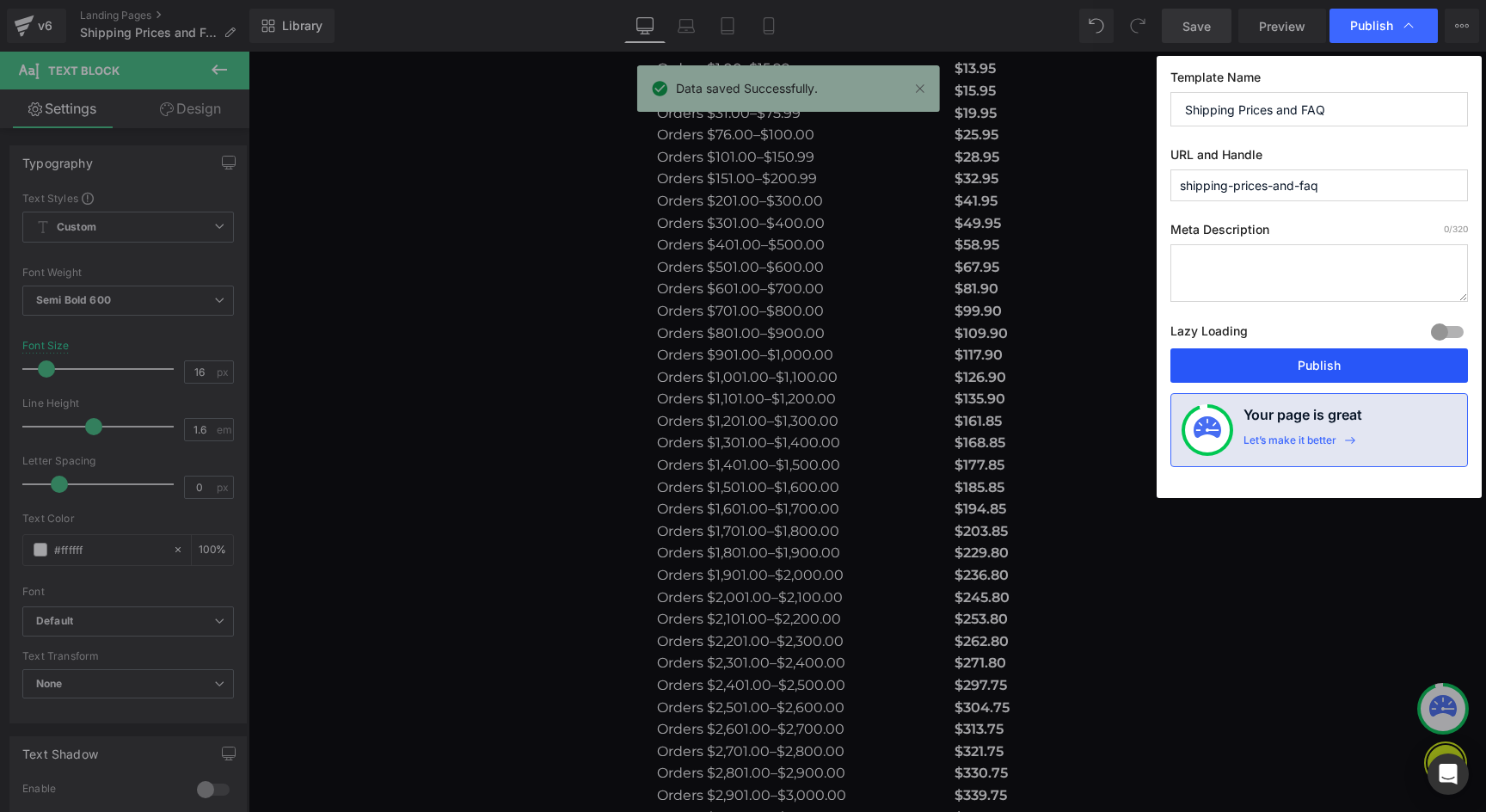
click at [1291, 366] on button "Publish" at bounding box center [1319, 365] width 297 height 35
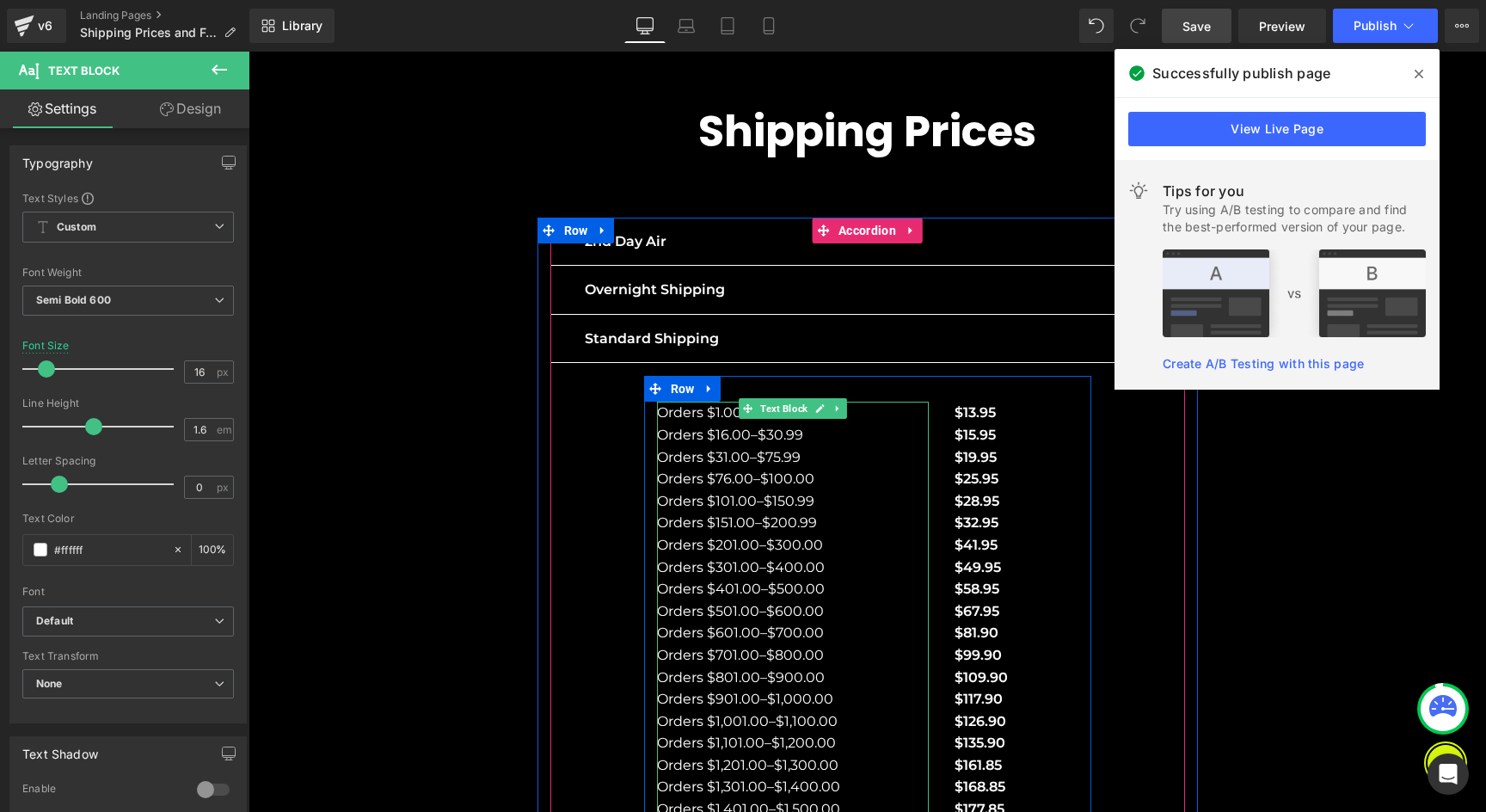
scroll to position [136, 0]
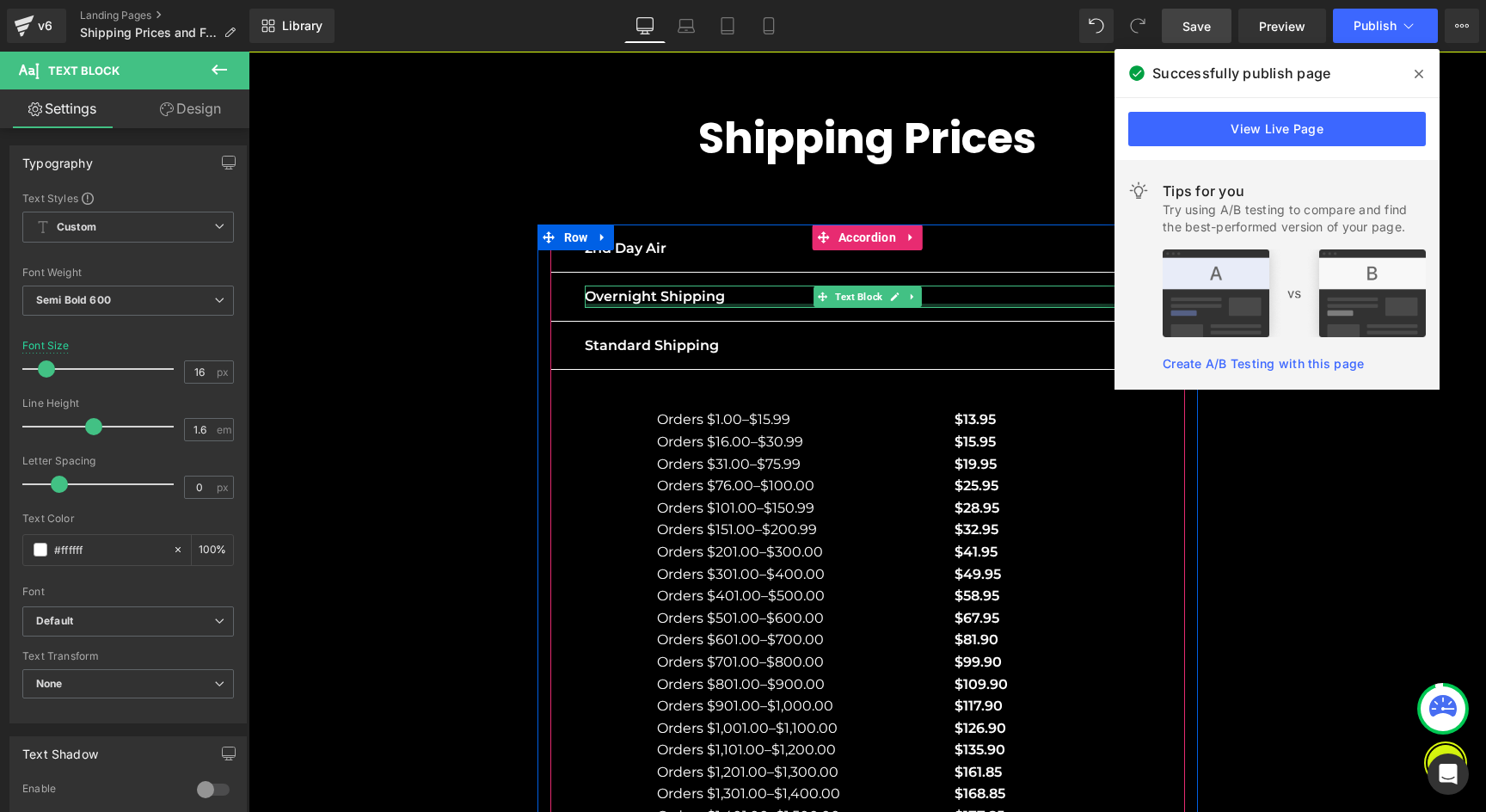
click at [763, 303] on div at bounding box center [867, 305] width 566 height 4
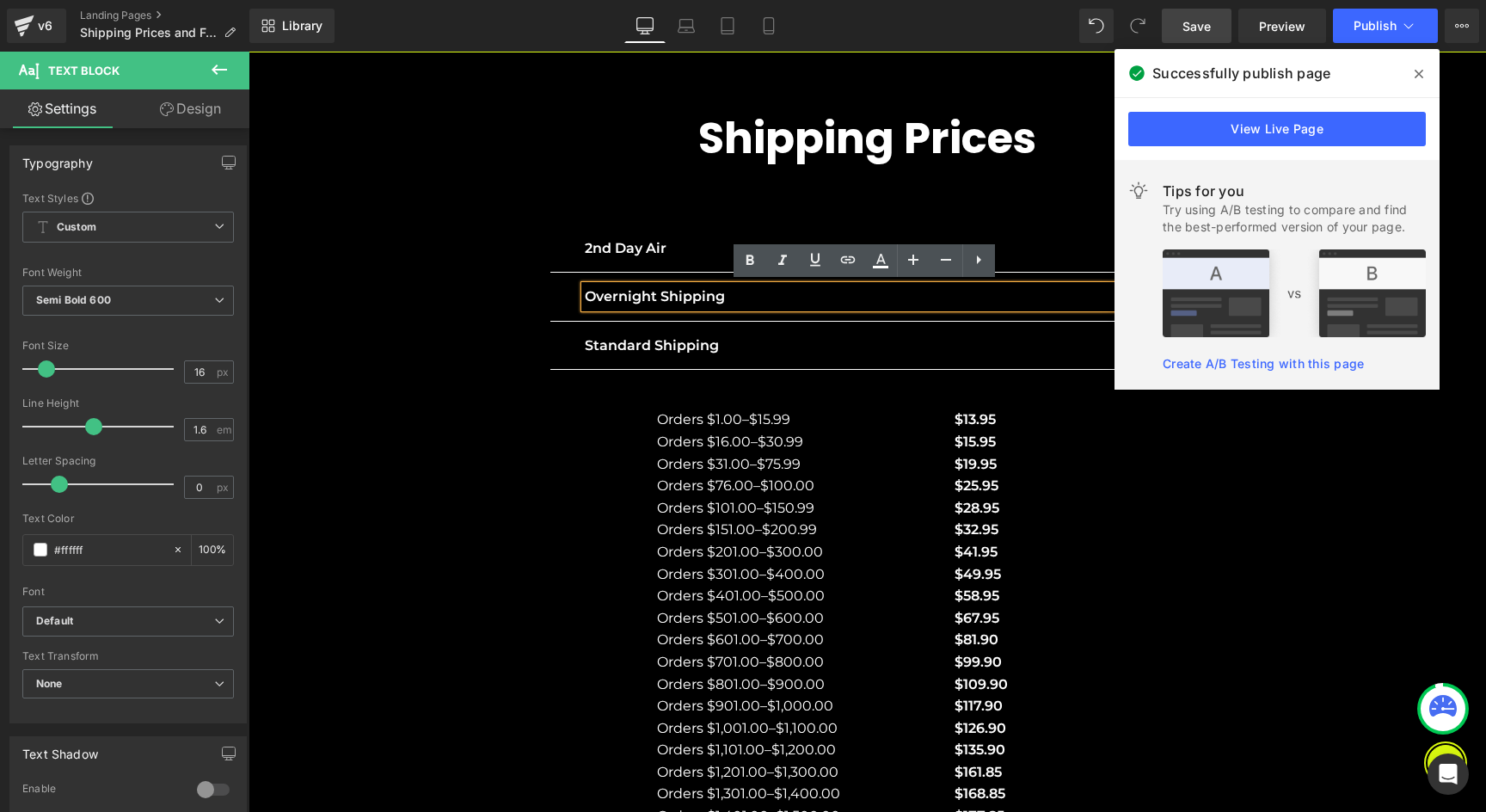
scroll to position [136, 0]
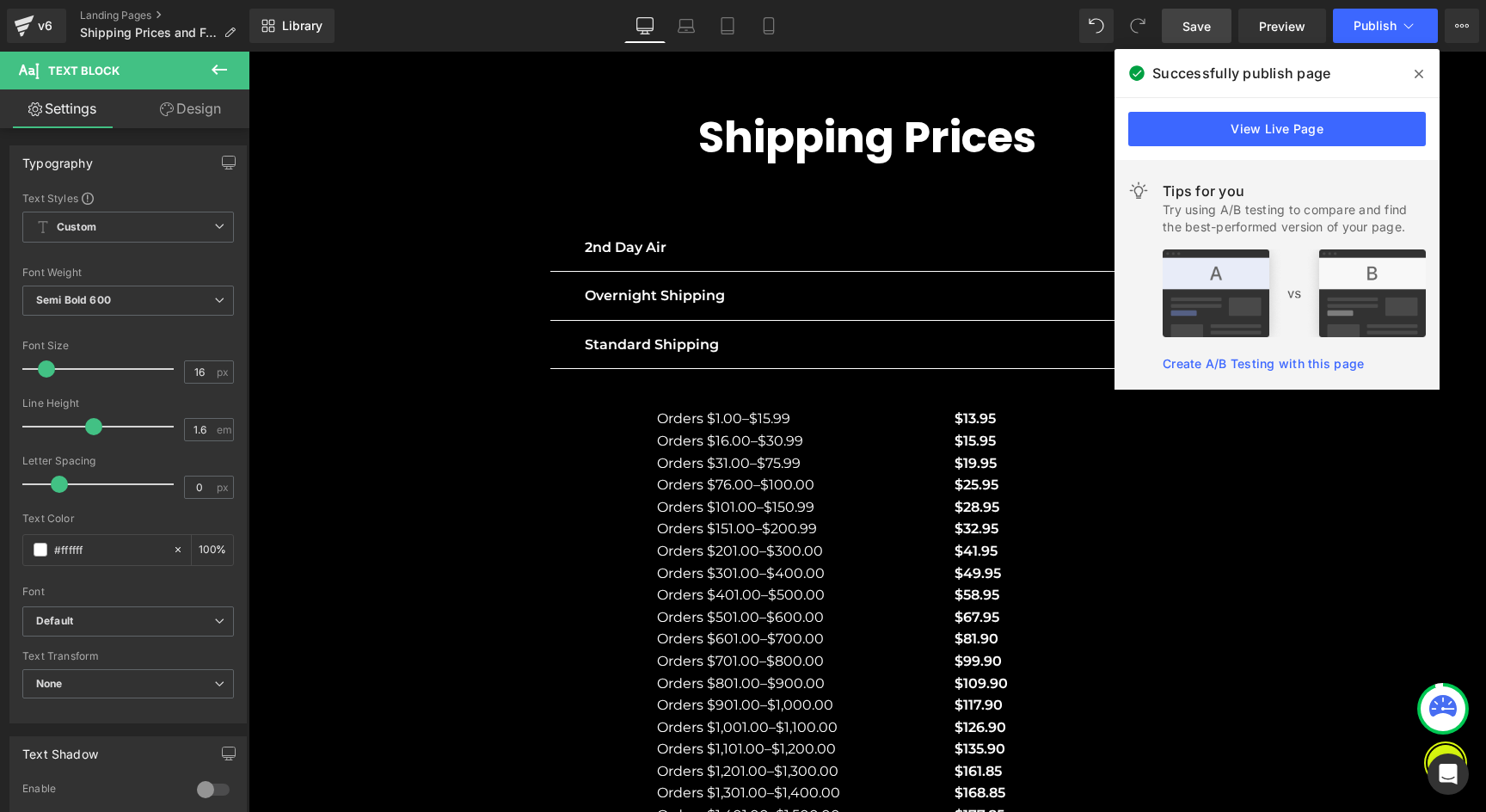
click at [1425, 59] on div "Successfully publish page" at bounding box center [1277, 73] width 325 height 48
drag, startPoint x: 1421, startPoint y: 67, endPoint x: 1083, endPoint y: 90, distance: 338.8
click at [1421, 67] on icon at bounding box center [1419, 74] width 9 height 14
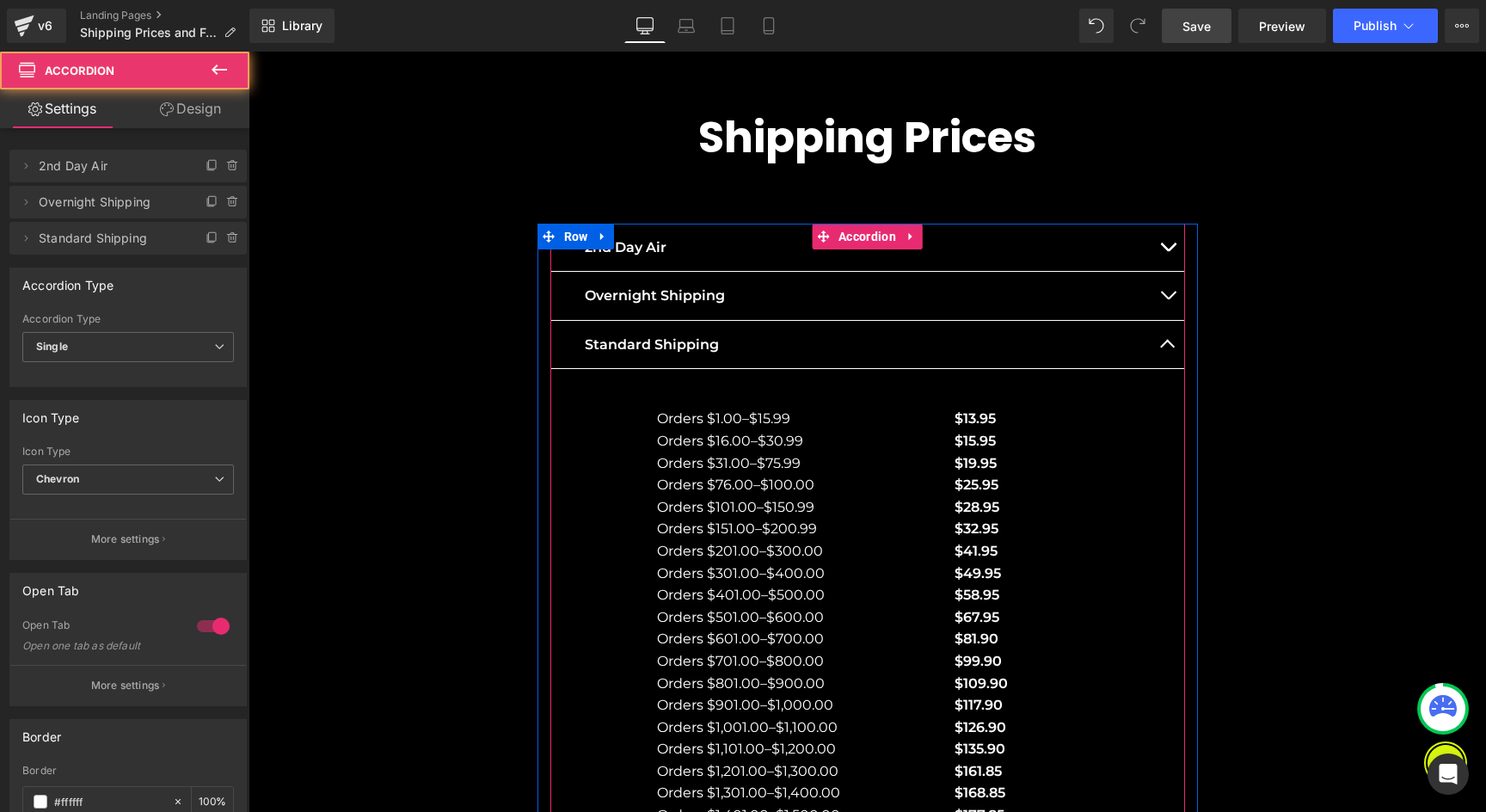
click at [1169, 285] on button "button" at bounding box center [1168, 295] width 35 height 48
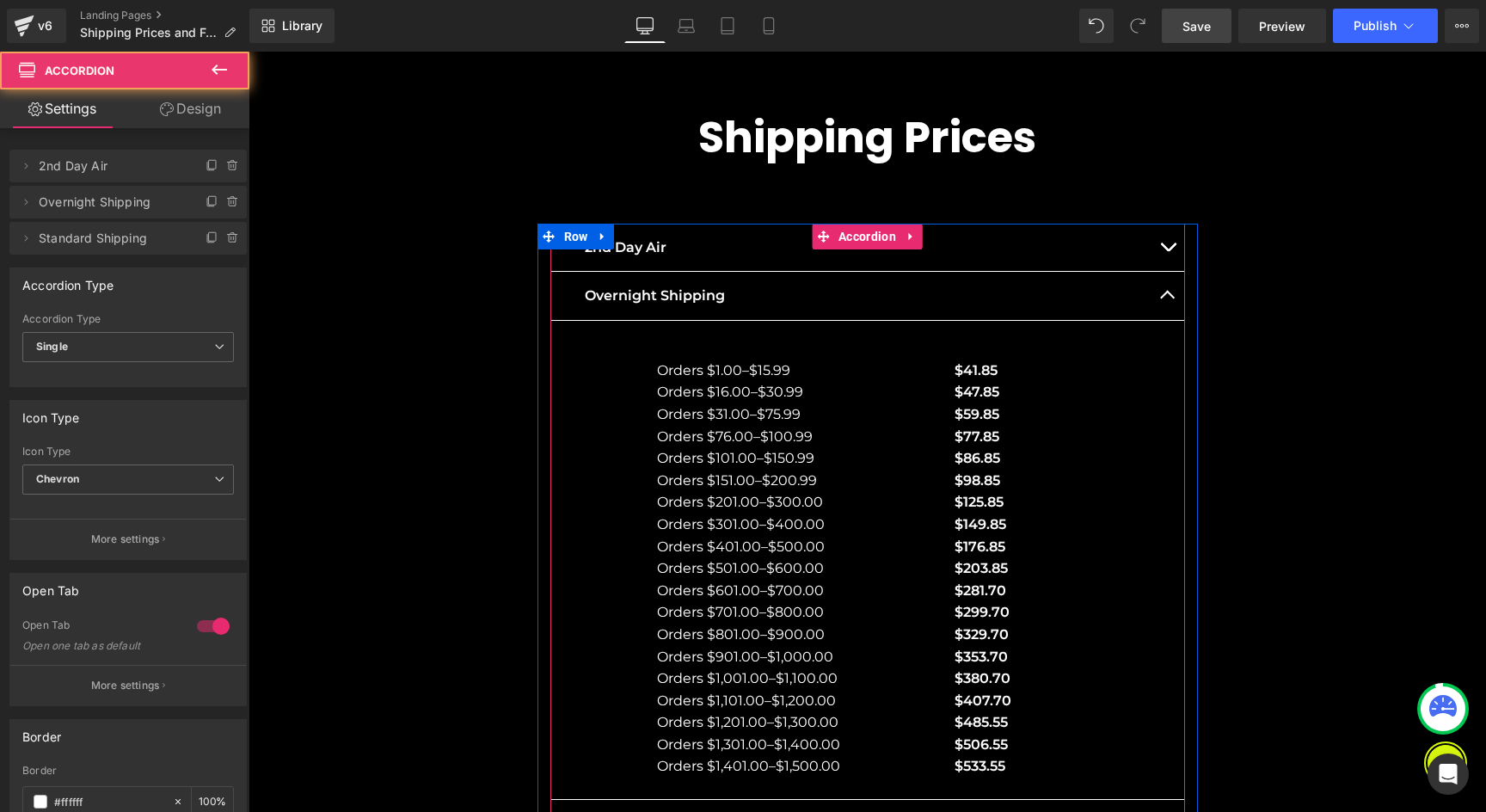
click at [1165, 283] on button "button" at bounding box center [1168, 295] width 35 height 48
